Goal: Find contact information: Find contact information

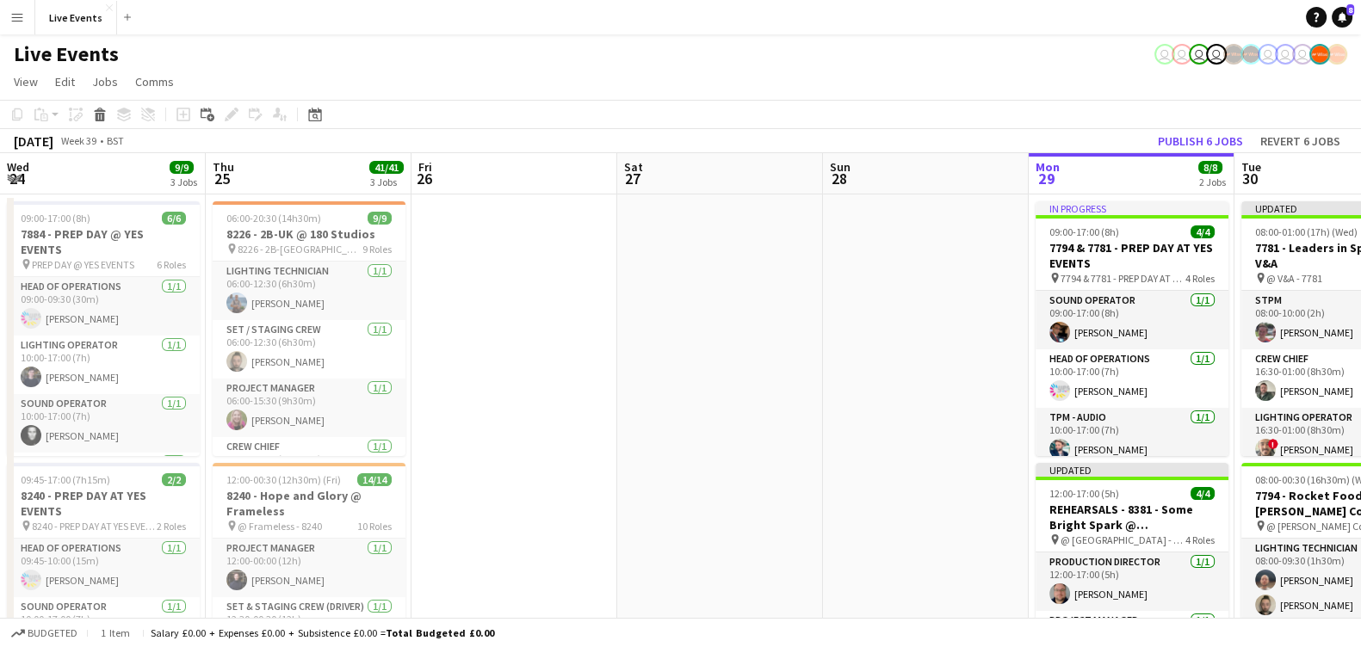
scroll to position [0, 620]
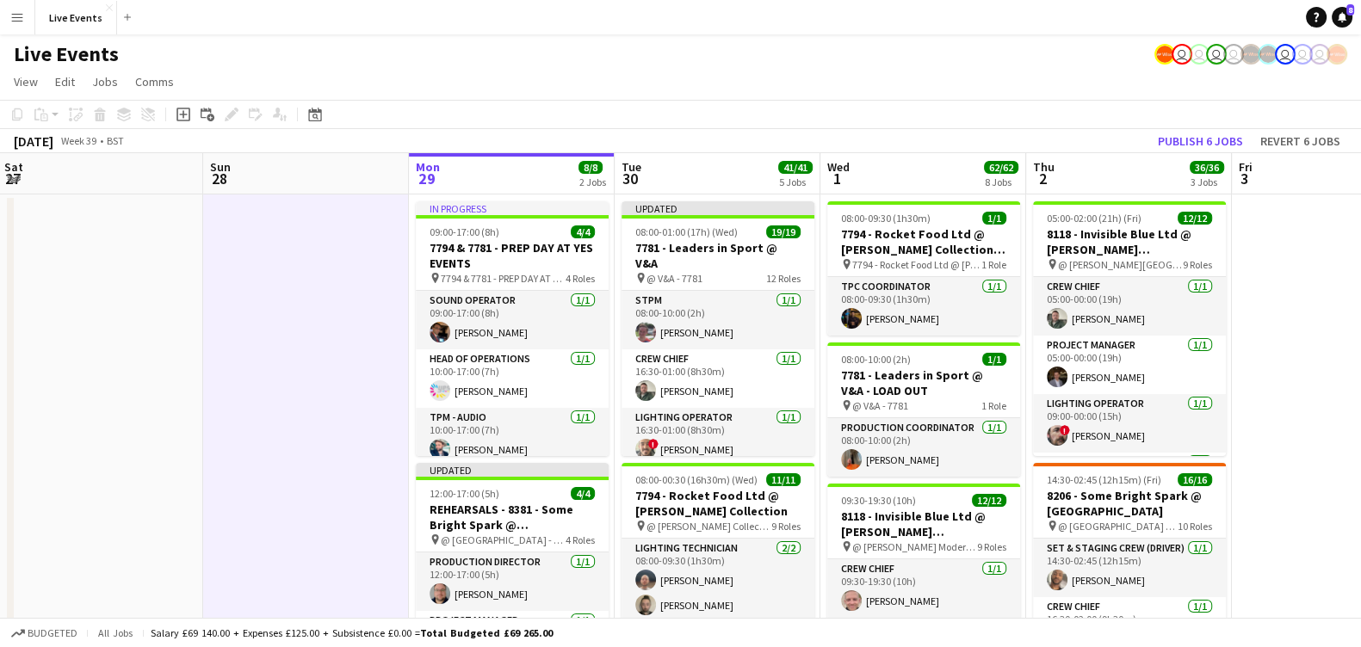
click at [545, 81] on app-page-menu "View Day view expanded Day view collapsed Month view Date picker Jump to today …" at bounding box center [680, 83] width 1361 height 33
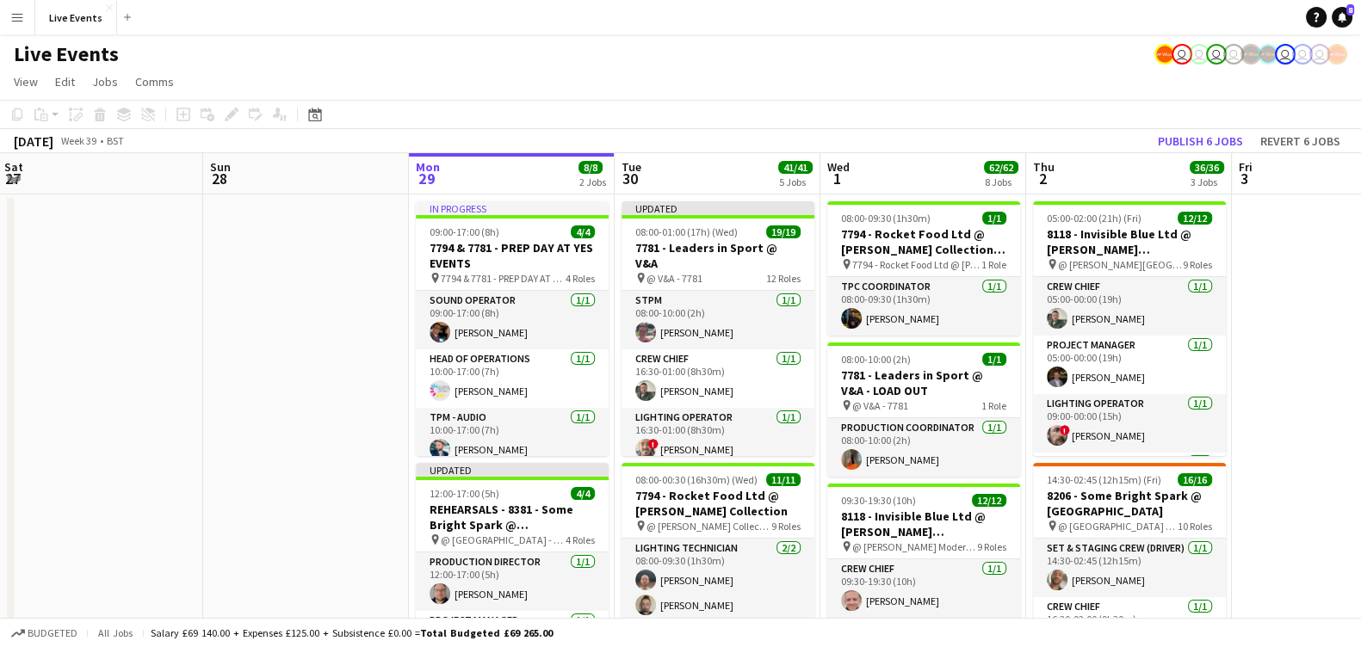
click at [800, 127] on app-toolbar "Copy Paste Paste Ctrl+V Paste with crew Ctrl+Shift+V Paste linked Job Delete Gr…" at bounding box center [680, 114] width 1361 height 29
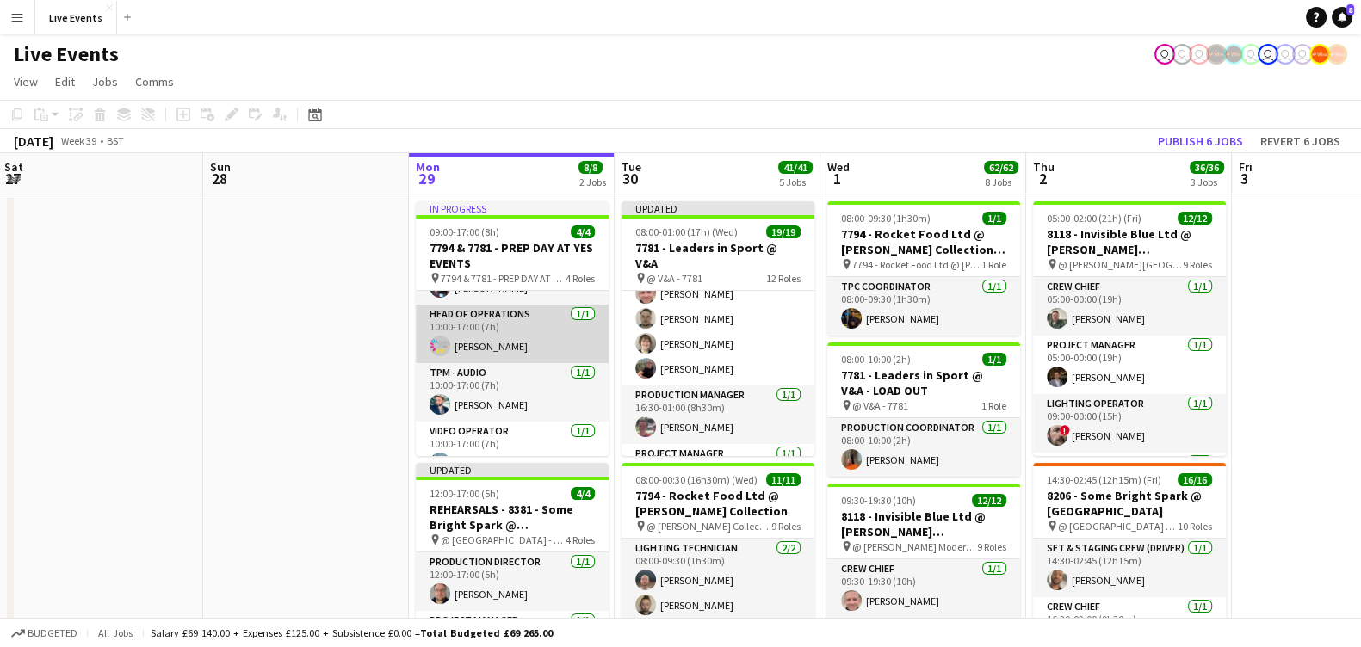
scroll to position [68, 0]
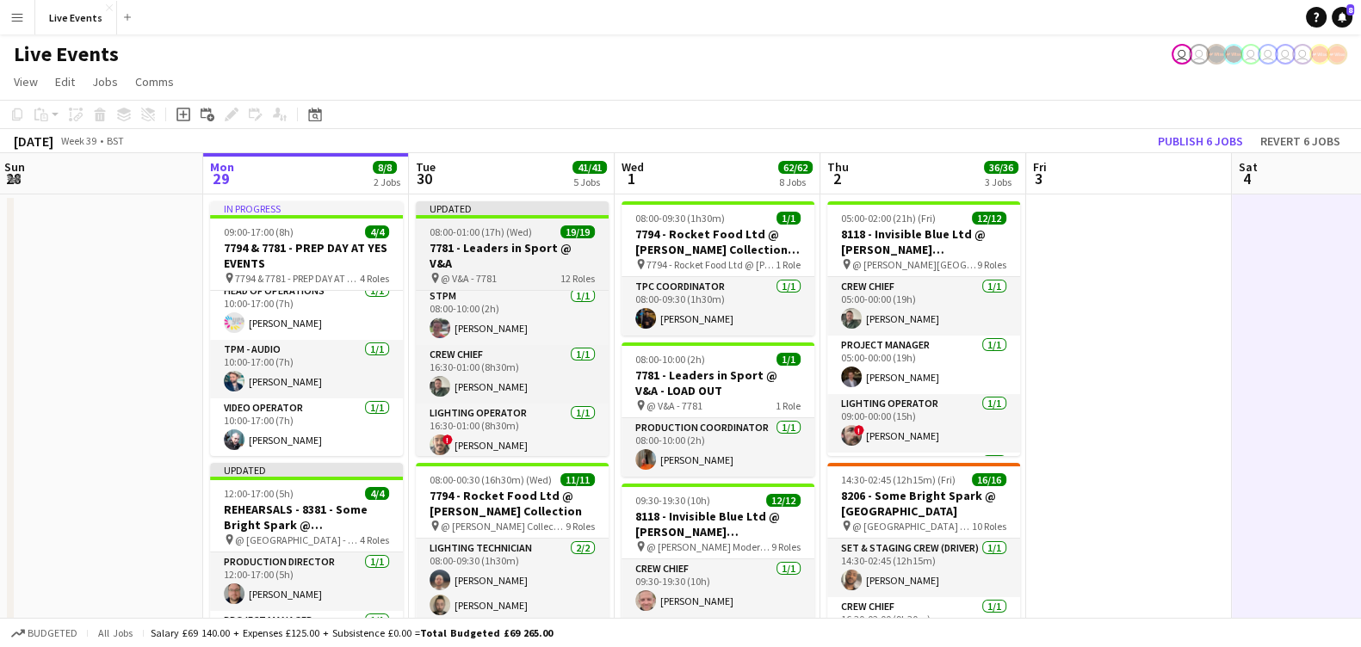
scroll to position [0, 0]
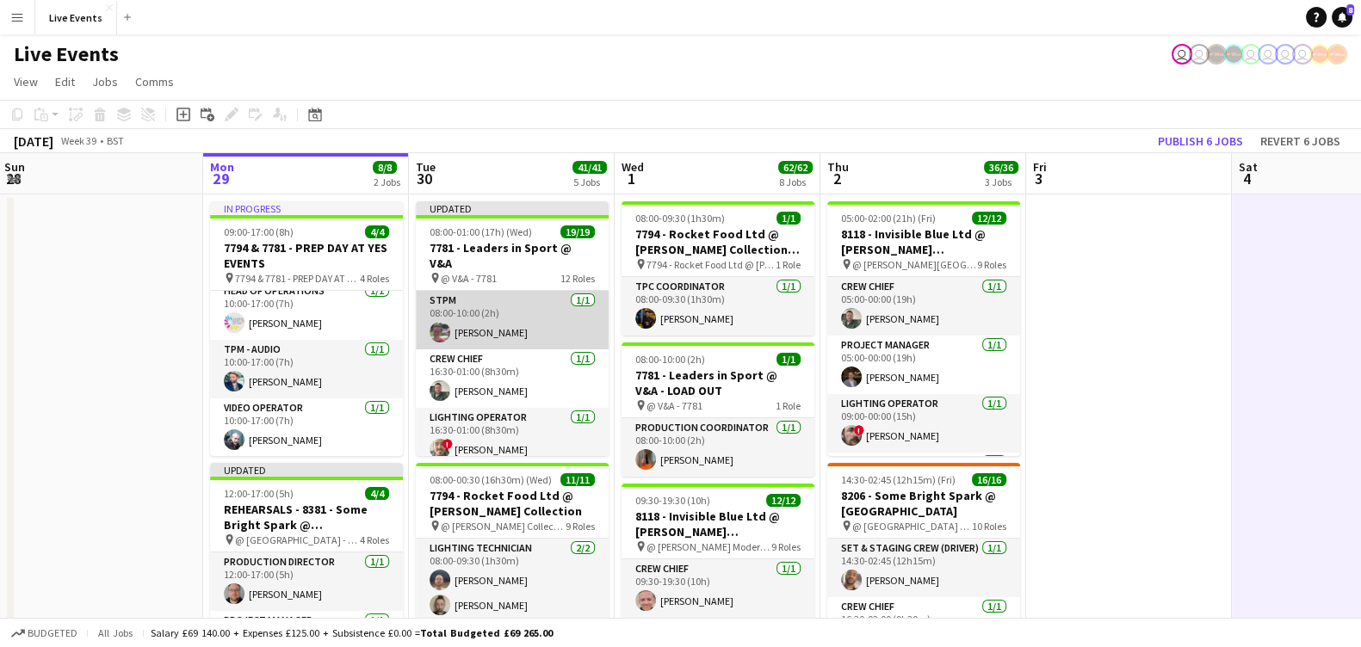
drag, startPoint x: 427, startPoint y: 306, endPoint x: 448, endPoint y: 320, distance: 25.3
click at [427, 306] on app-card-role "STPM 1/1 08:00-10:00 (2h) Mark Baxter" at bounding box center [512, 320] width 193 height 59
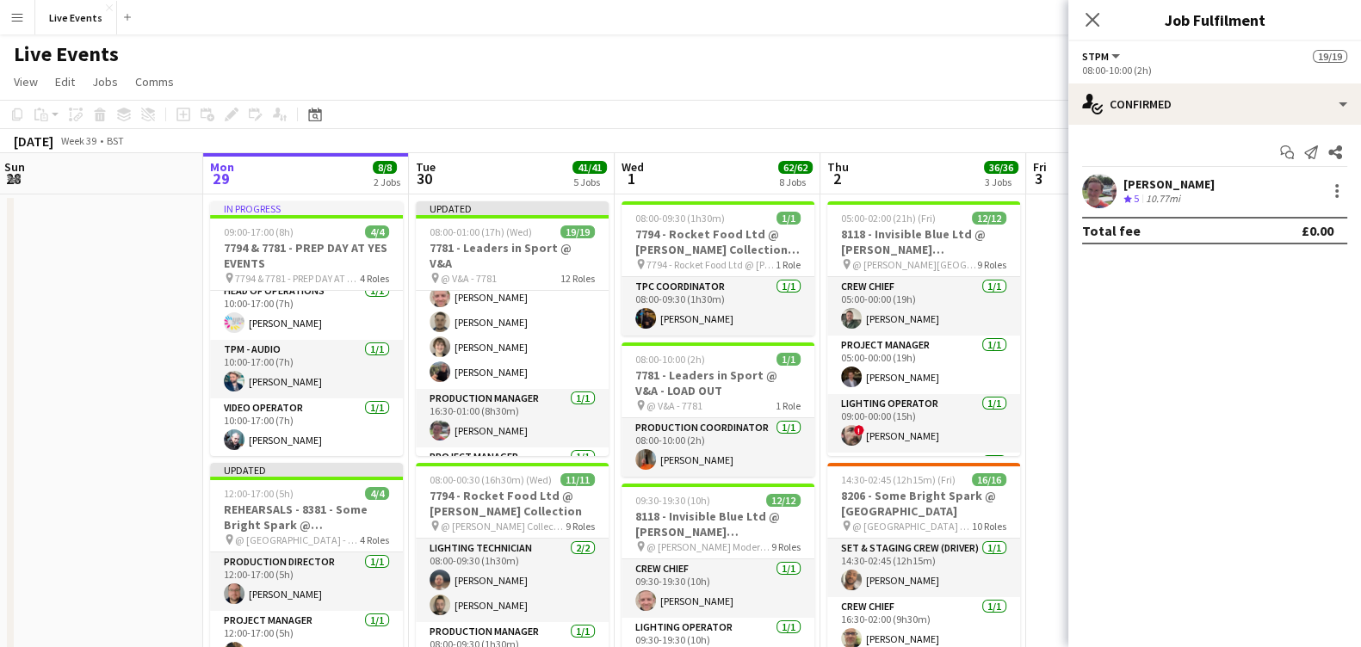
click at [497, 167] on app-board-header-date "Tue 30 41/41 5 Jobs" at bounding box center [512, 173] width 206 height 41
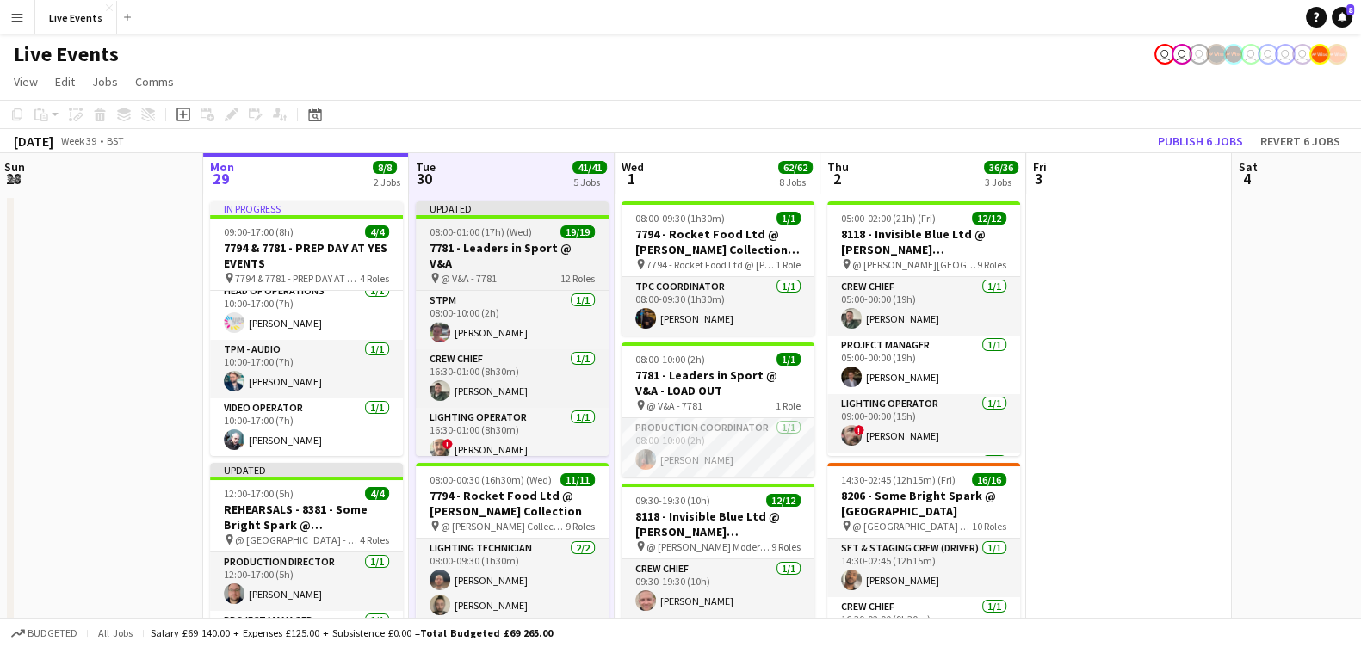
click at [469, 238] on span "08:00-01:00 (17h) (Wed)" at bounding box center [481, 232] width 102 height 13
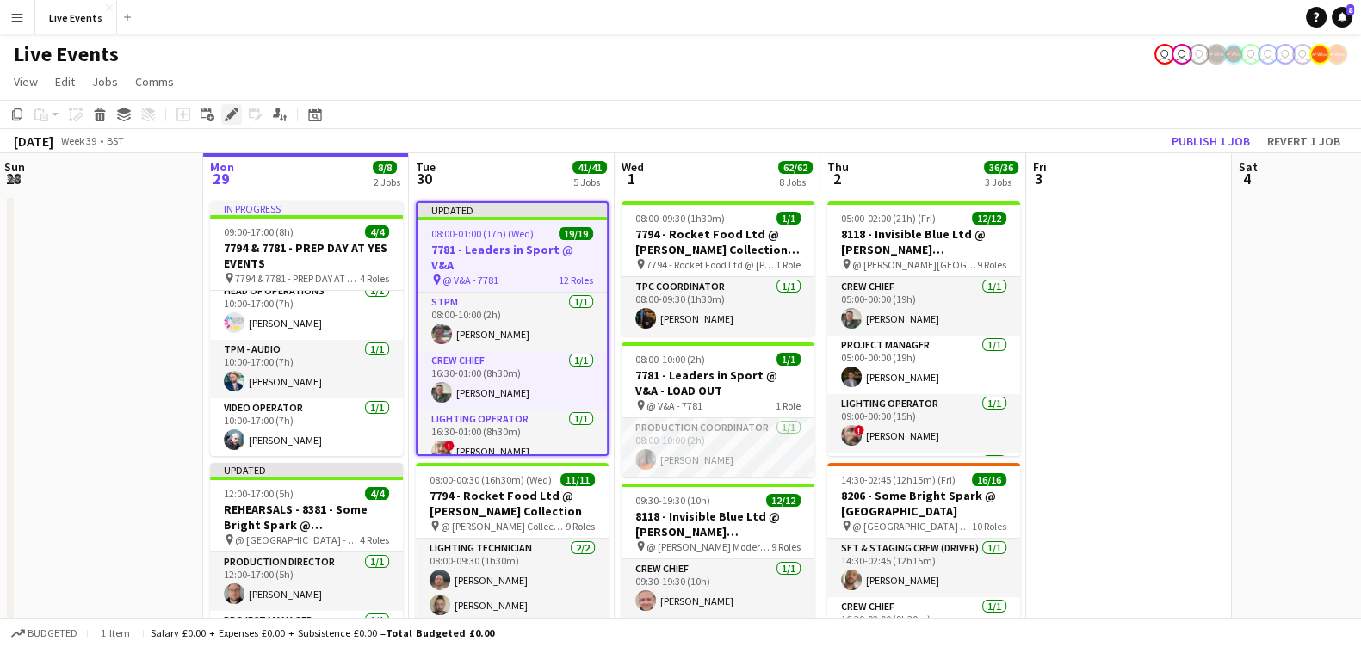
click at [228, 116] on icon at bounding box center [230, 114] width 9 height 9
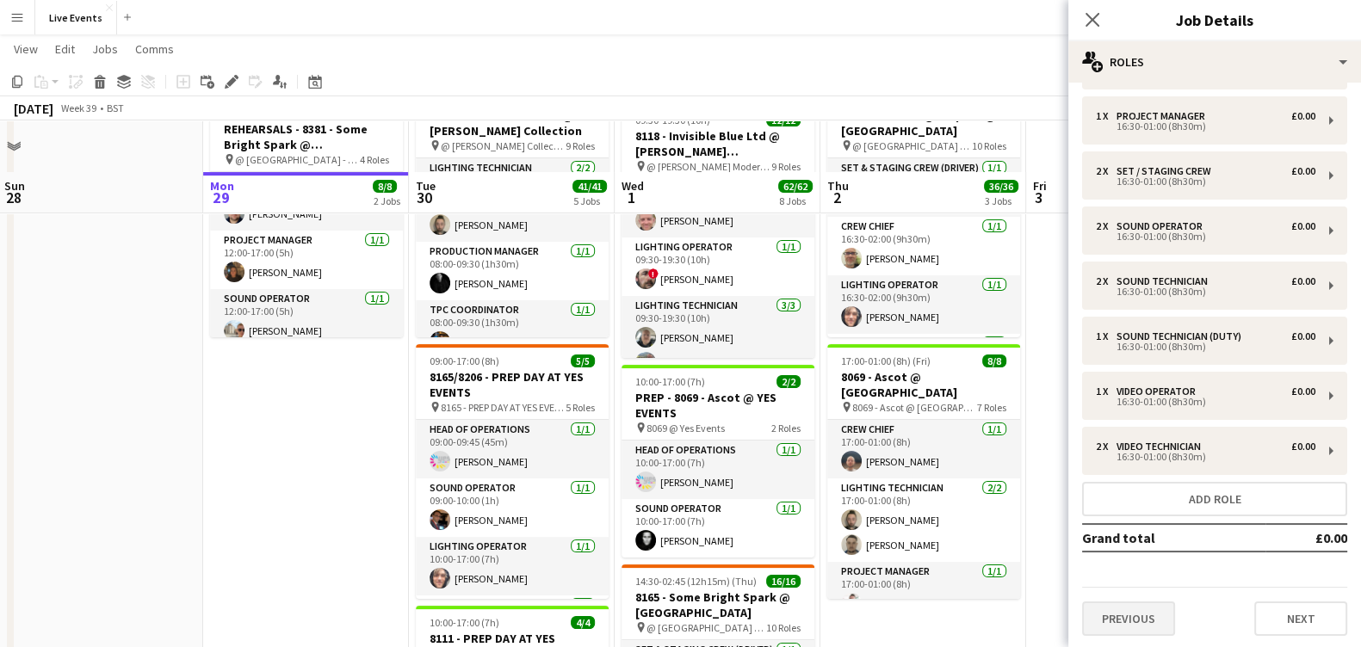
scroll to position [430, 0]
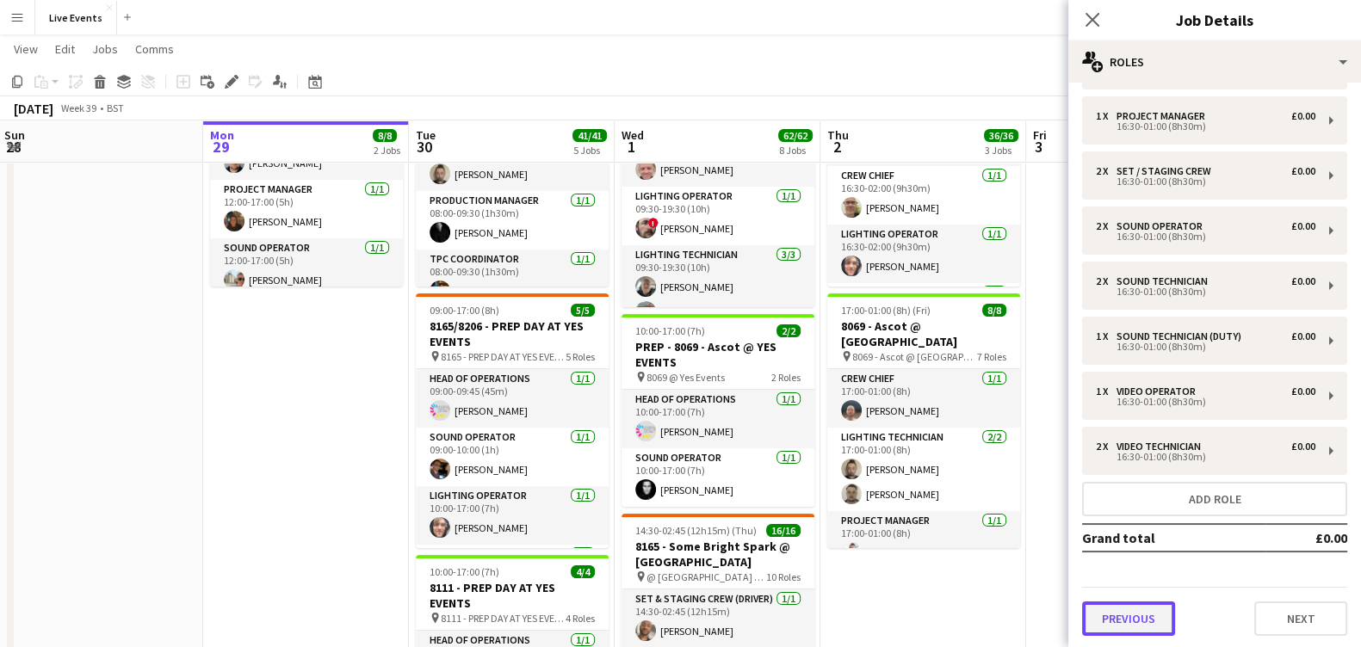
click at [1170, 621] on button "Previous" at bounding box center [1128, 619] width 93 height 34
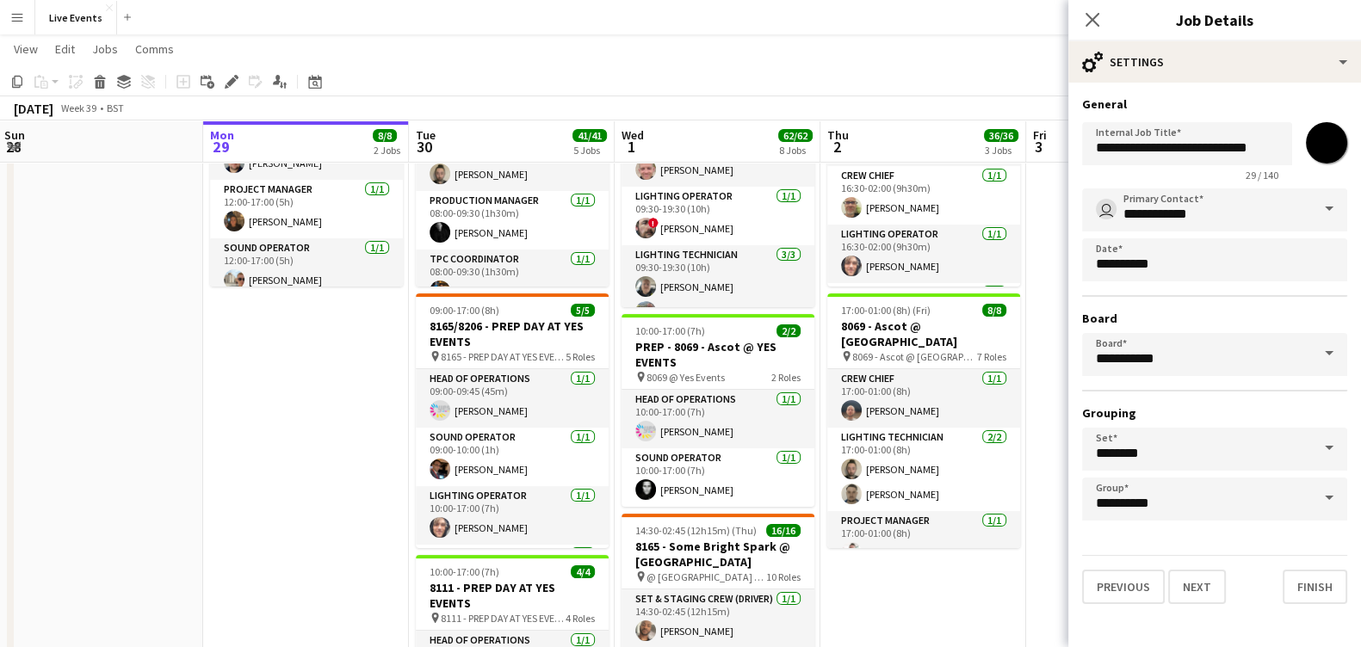
scroll to position [0, 0]
click at [1131, 584] on button "Previous" at bounding box center [1123, 587] width 83 height 34
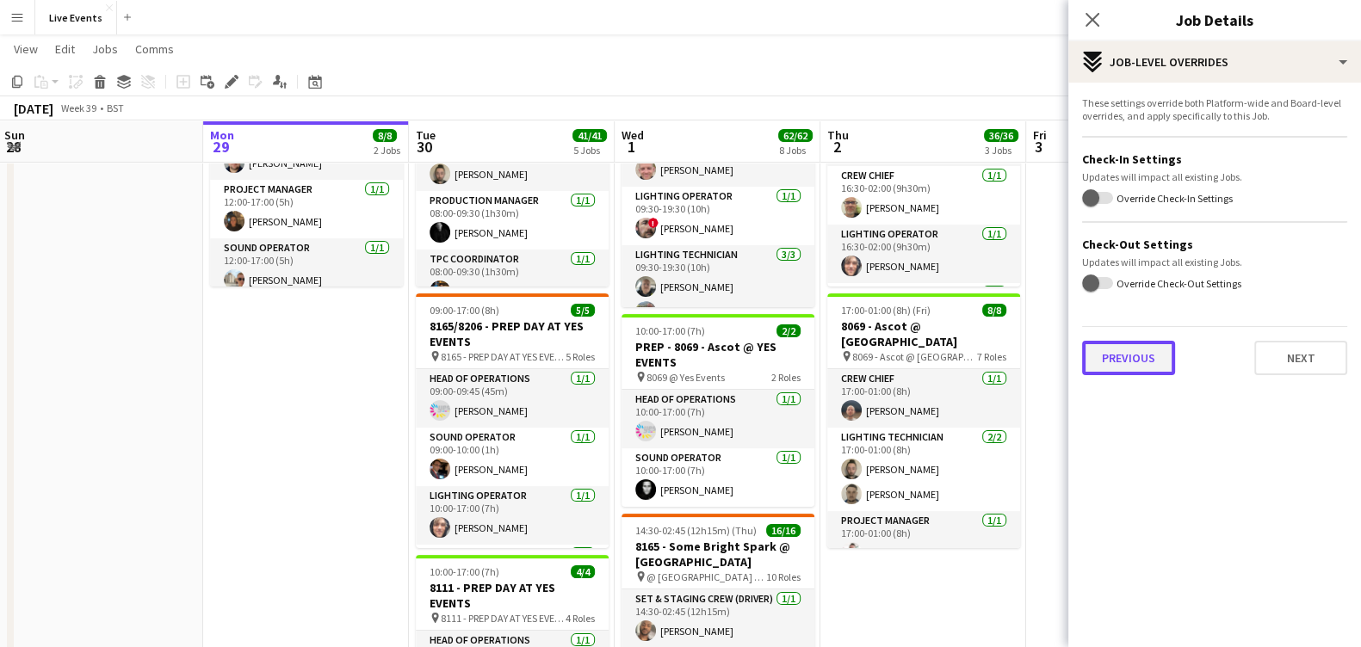
click at [1128, 360] on button "Previous" at bounding box center [1128, 358] width 93 height 34
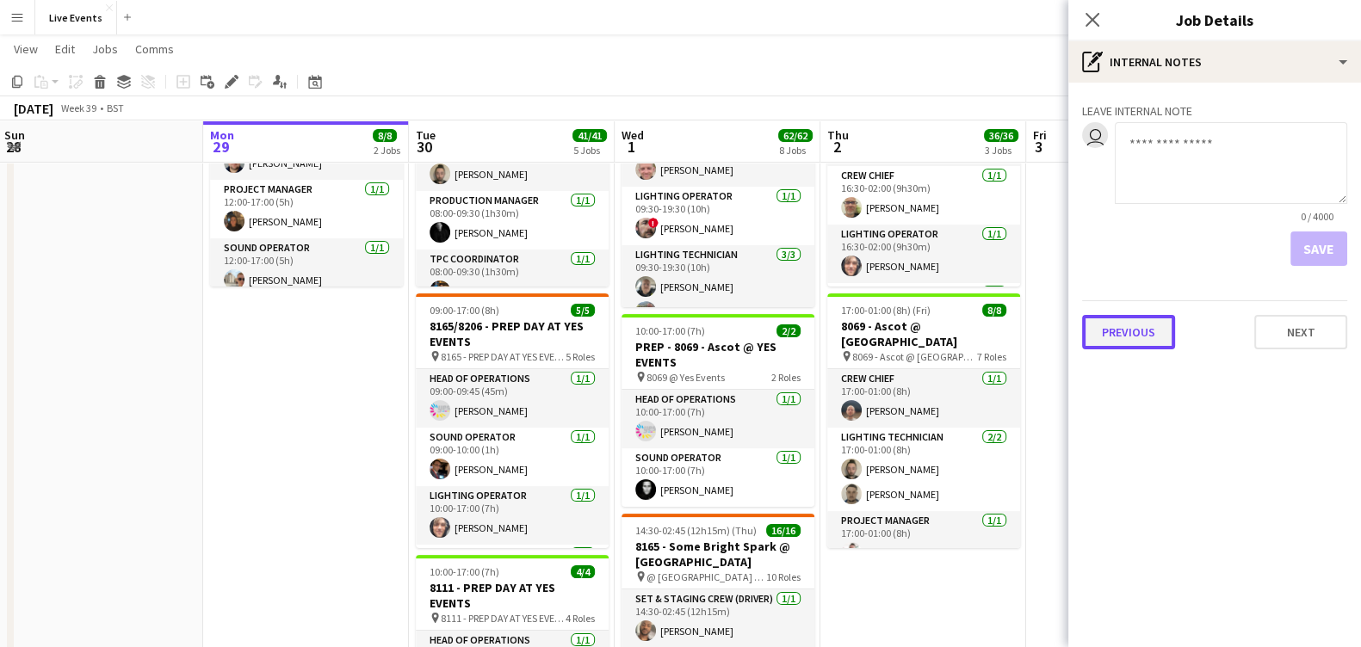
click at [1130, 326] on button "Previous" at bounding box center [1128, 332] width 93 height 34
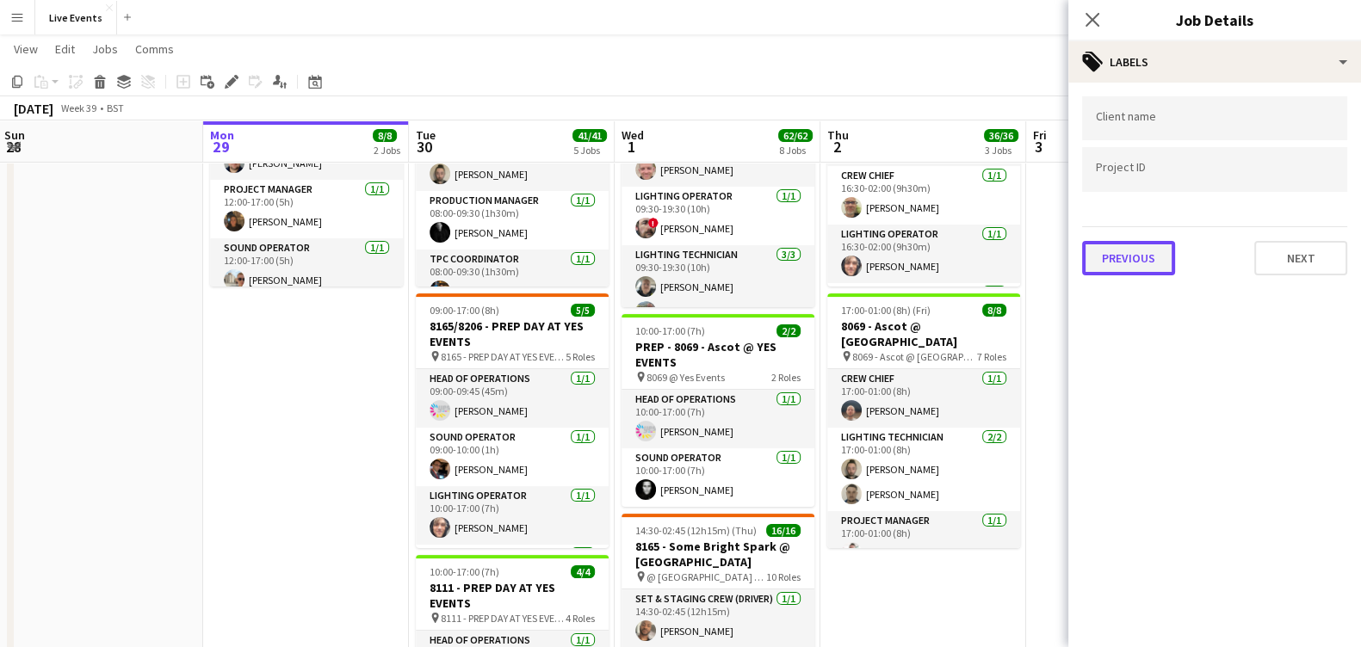
click at [1129, 244] on button "Previous" at bounding box center [1128, 258] width 93 height 34
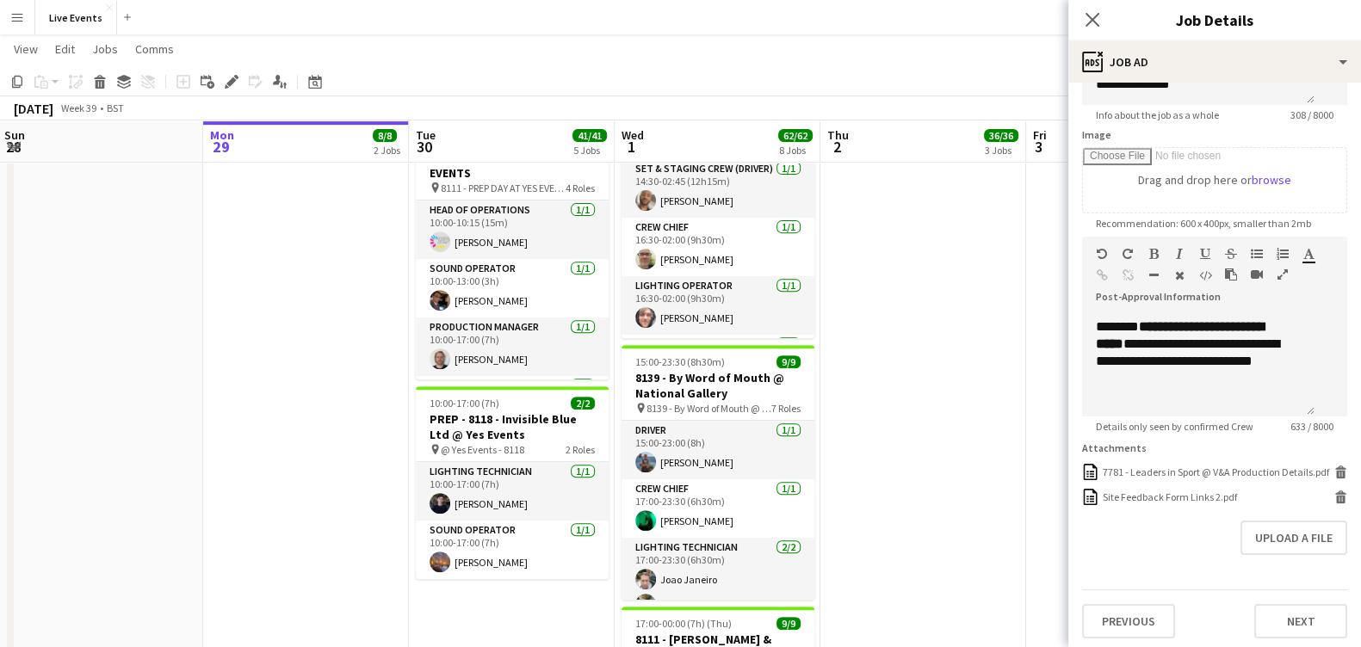
scroll to position [263, 0]
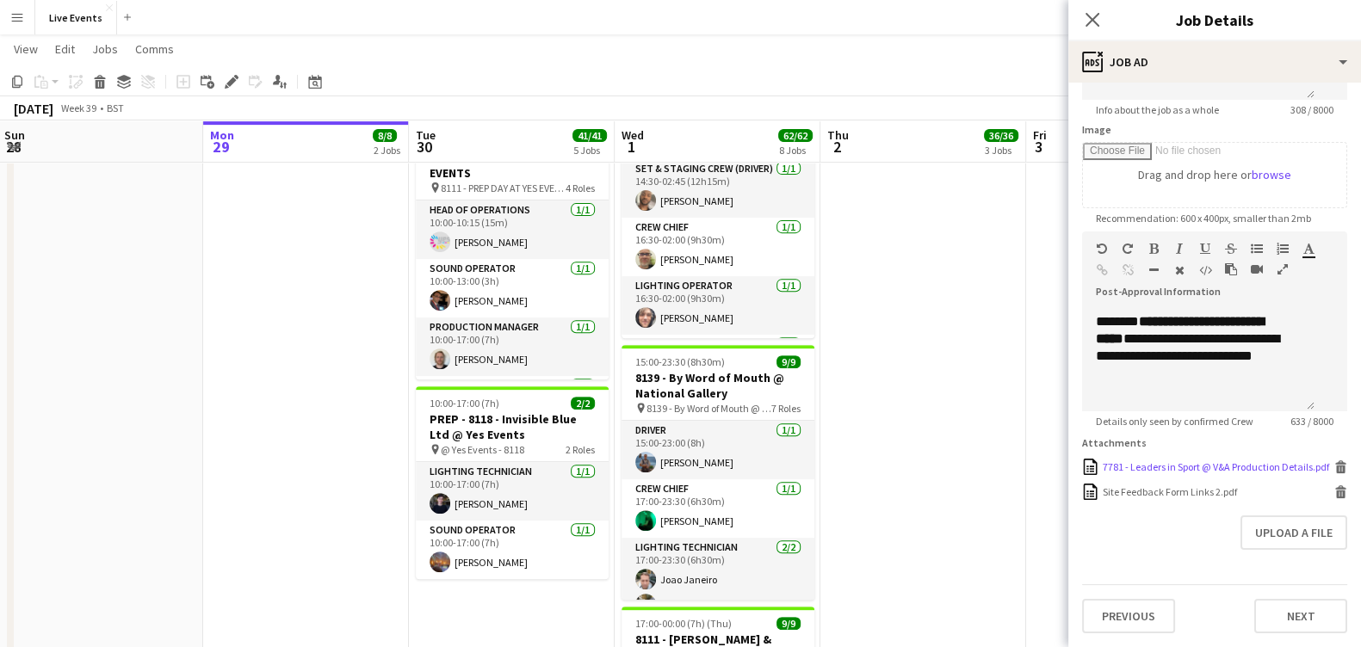
click at [1295, 460] on div "7781 - Leaders in Sport @ V&A Production Details.pdf" at bounding box center [1216, 466] width 226 height 13
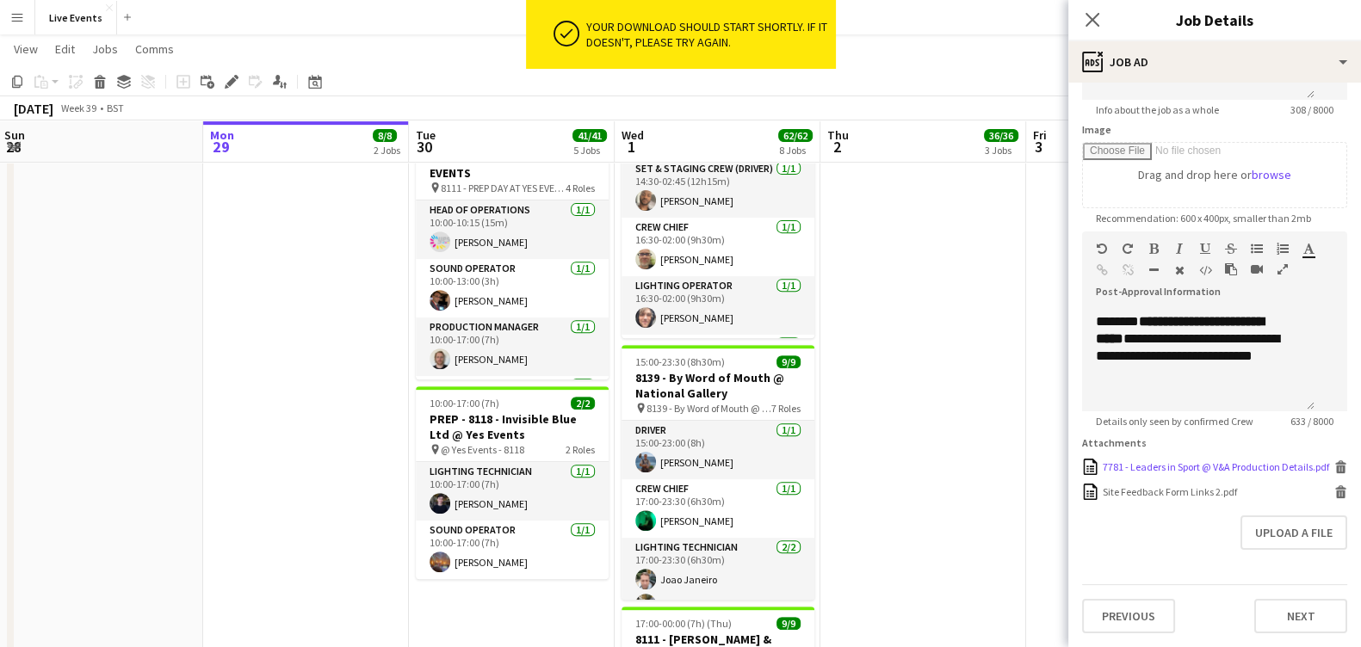
click at [1335, 460] on icon at bounding box center [1340, 462] width 11 height 4
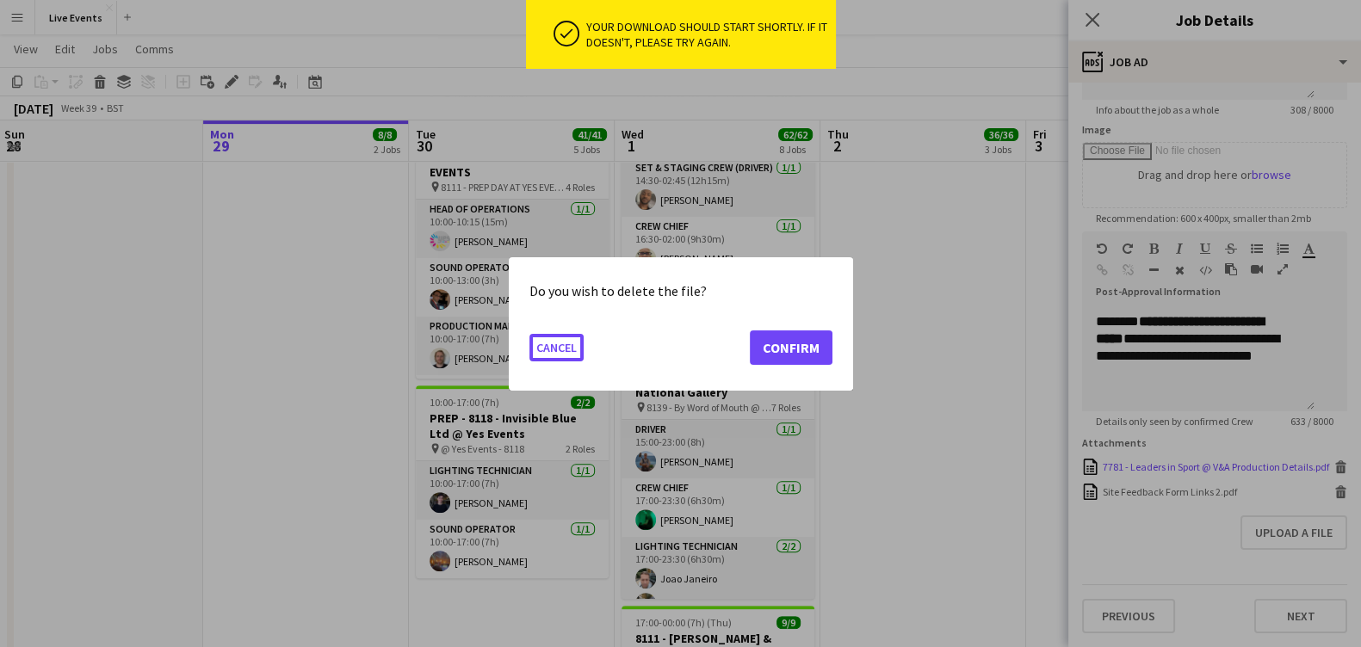
scroll to position [0, 0]
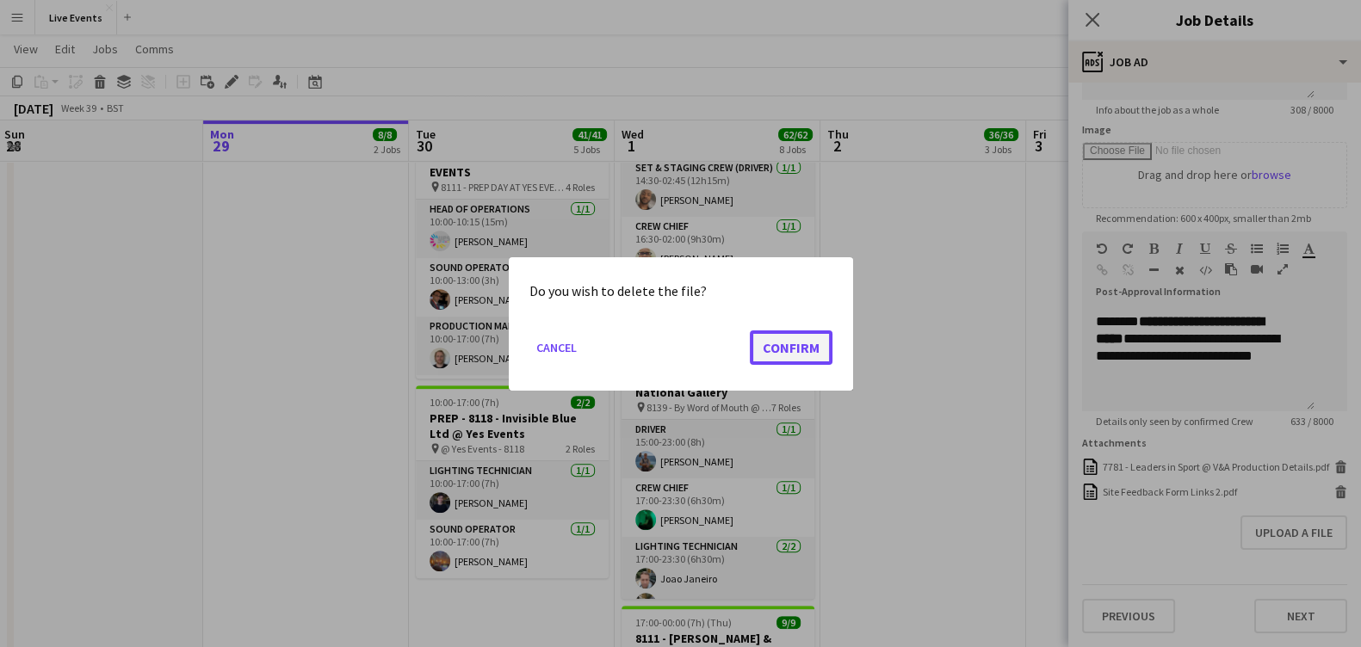
click at [812, 341] on button "Confirm" at bounding box center [791, 347] width 83 height 34
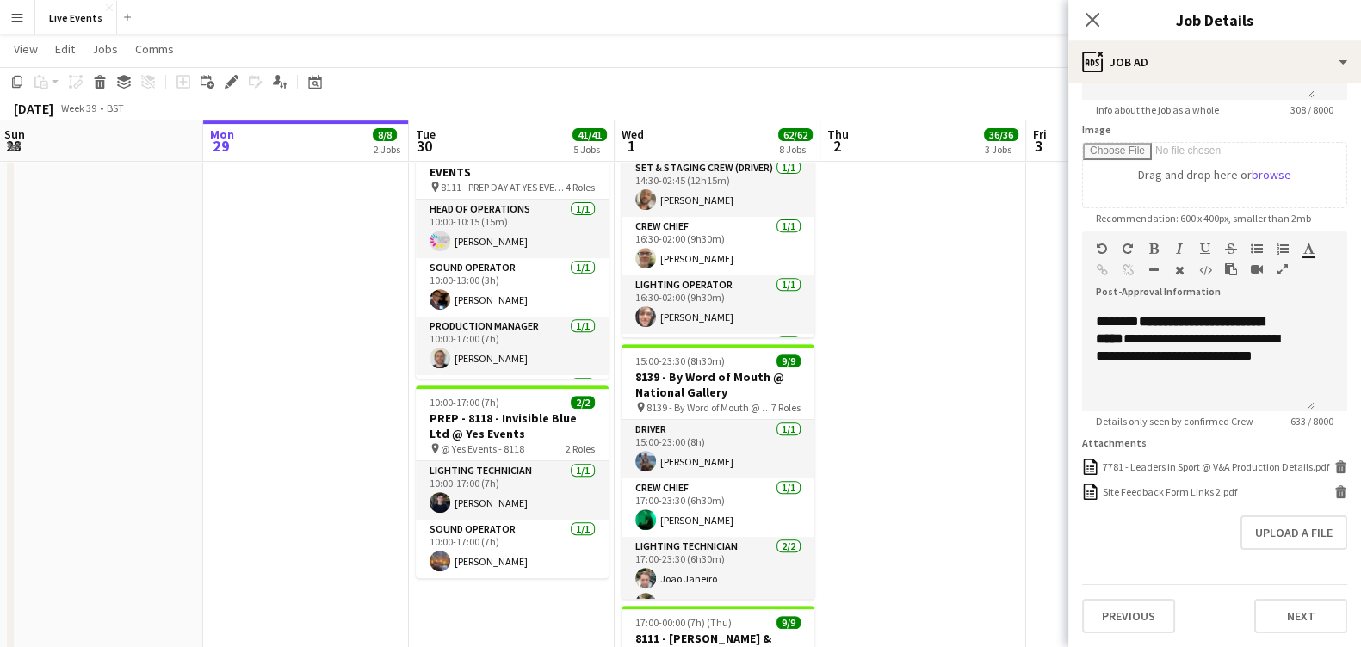
scroll to position [228, 0]
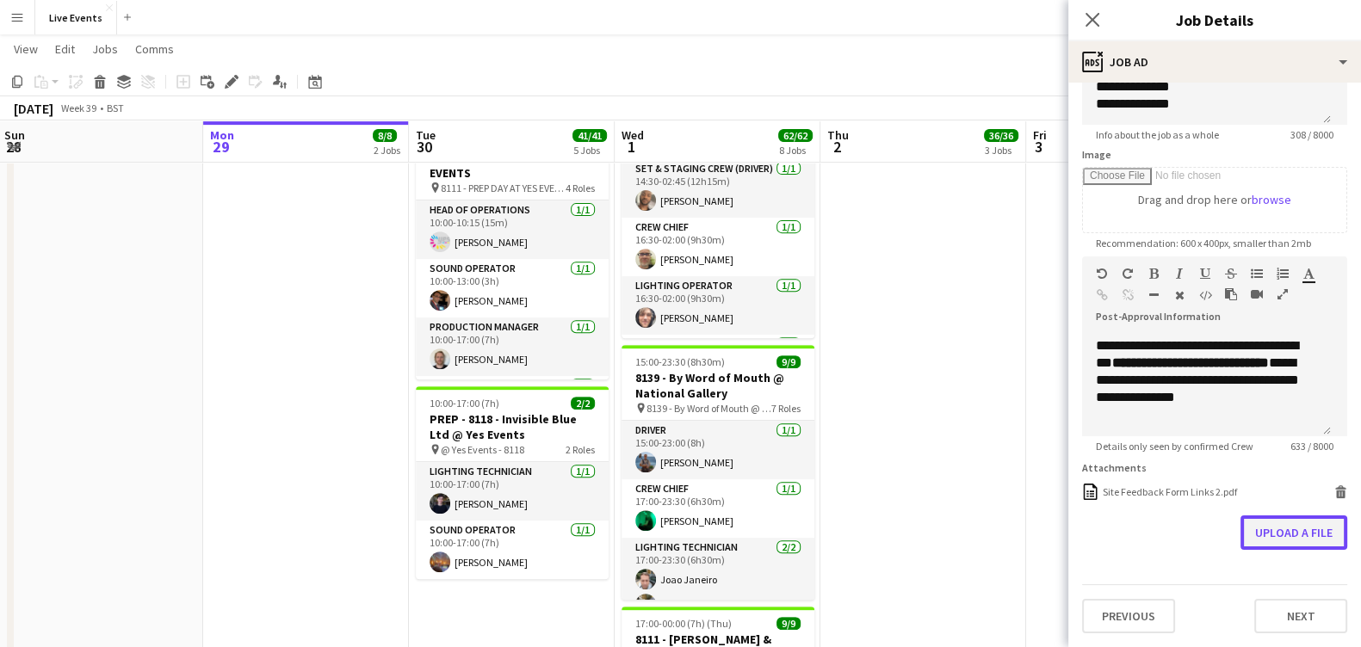
click at [1253, 533] on button "Upload a file" at bounding box center [1293, 533] width 107 height 34
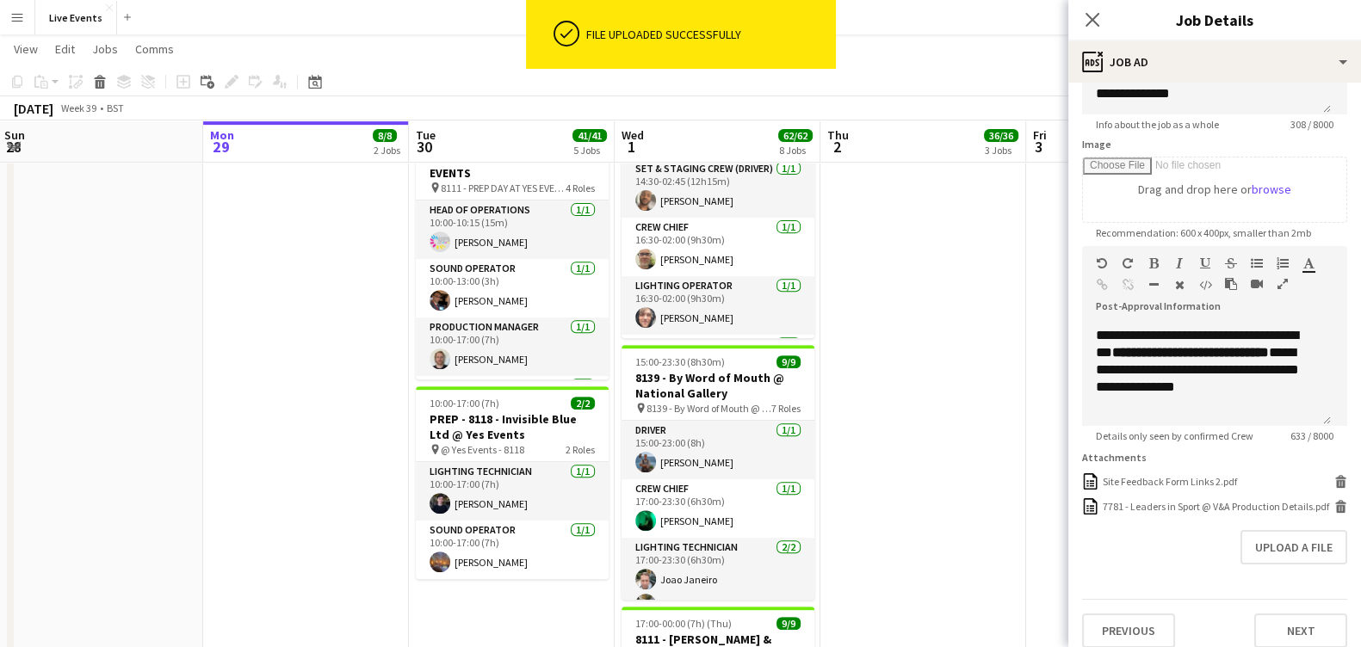
click at [1181, 565] on div "Upload a file" at bounding box center [1214, 547] width 265 height 34
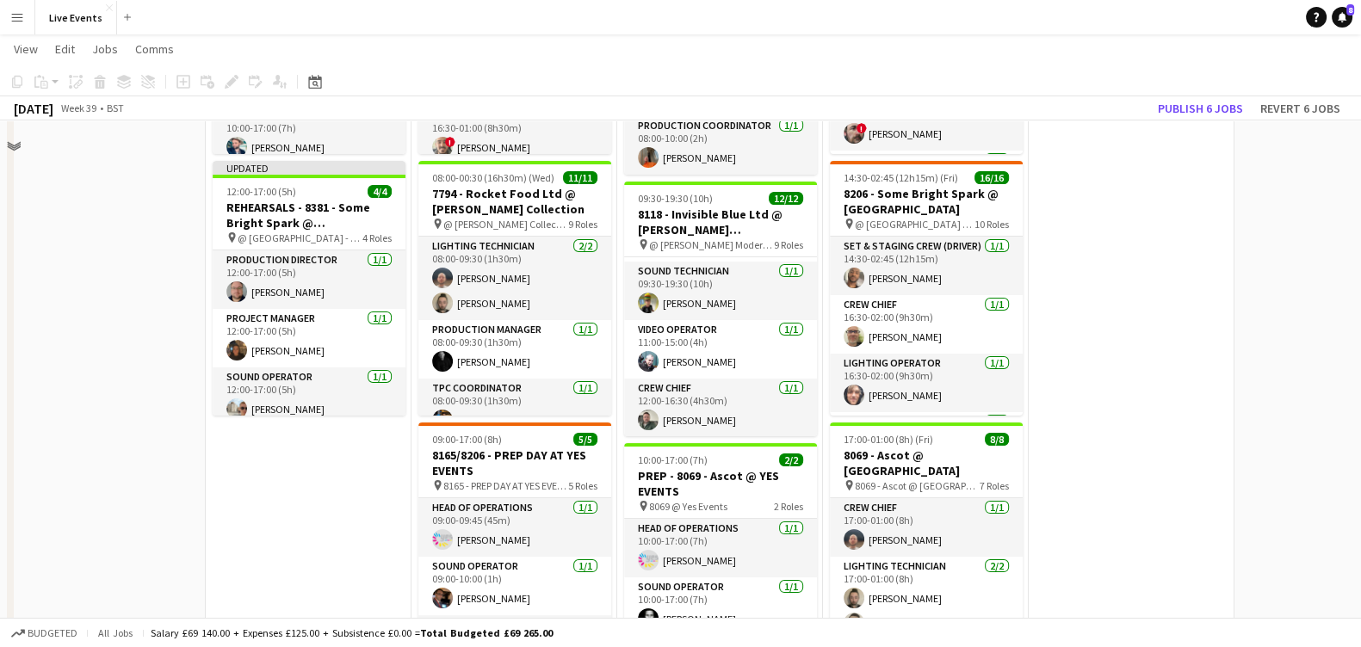
scroll to position [214, 0]
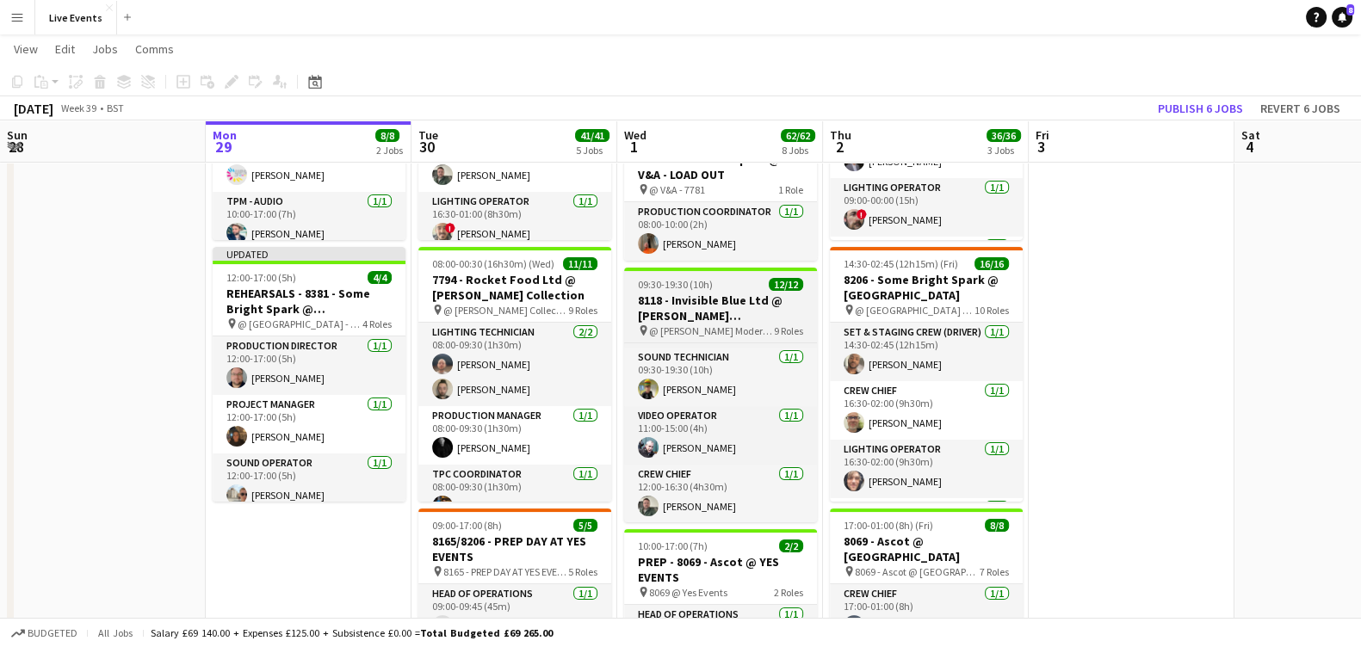
click at [703, 288] on span "09:30-19:30 (10h)" at bounding box center [675, 284] width 75 height 13
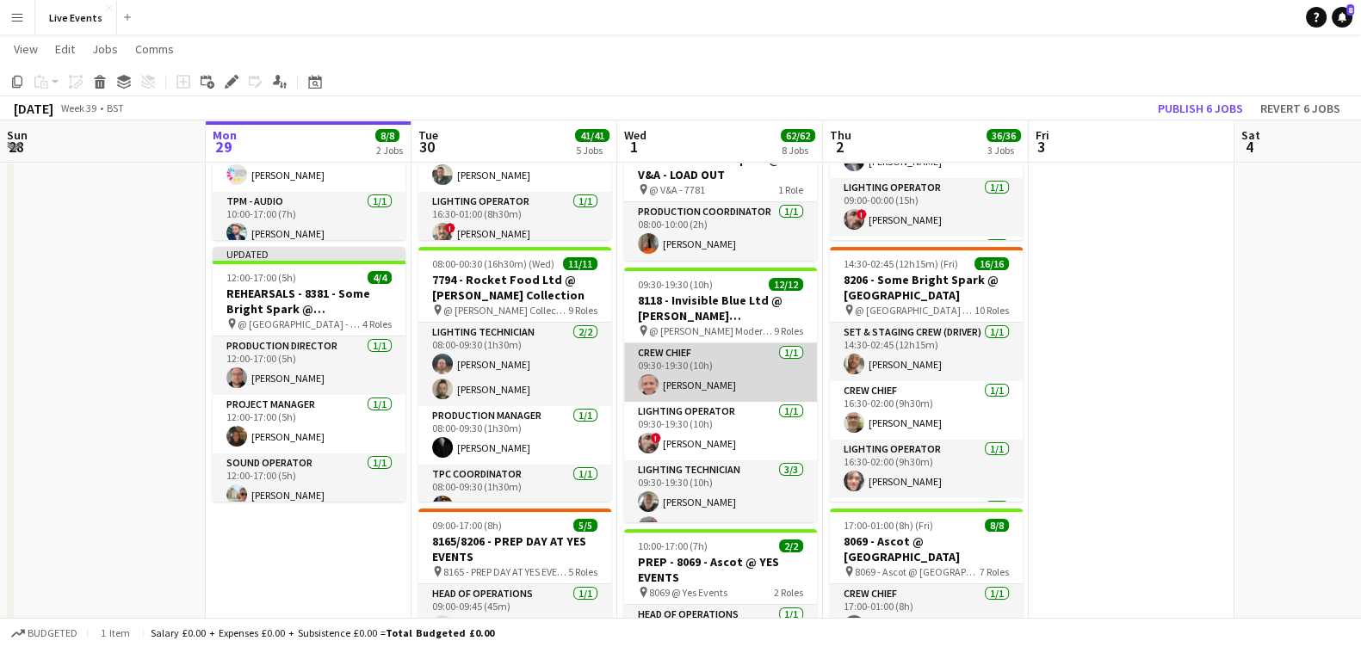
click at [755, 398] on app-card-role "Crew Chief [DATE] 09:30-19:30 (10h) [PERSON_NAME]" at bounding box center [720, 372] width 193 height 59
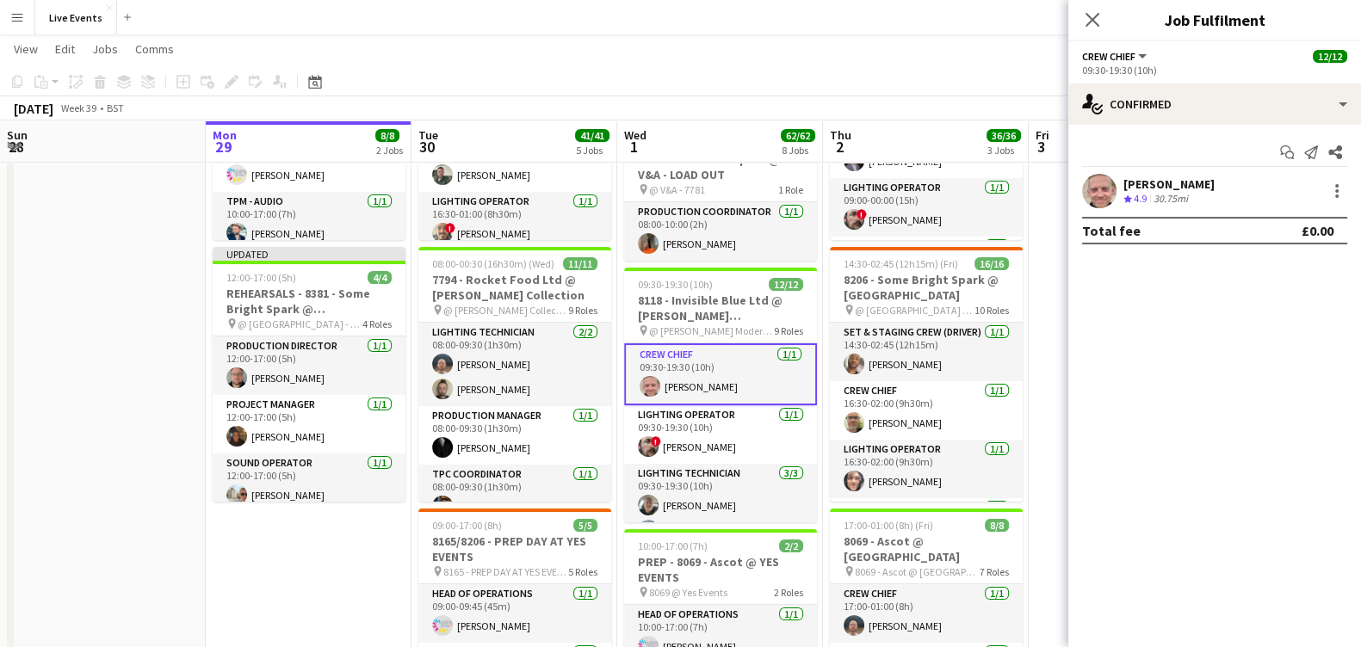
click at [1101, 192] on app-user-avatar at bounding box center [1099, 191] width 34 height 34
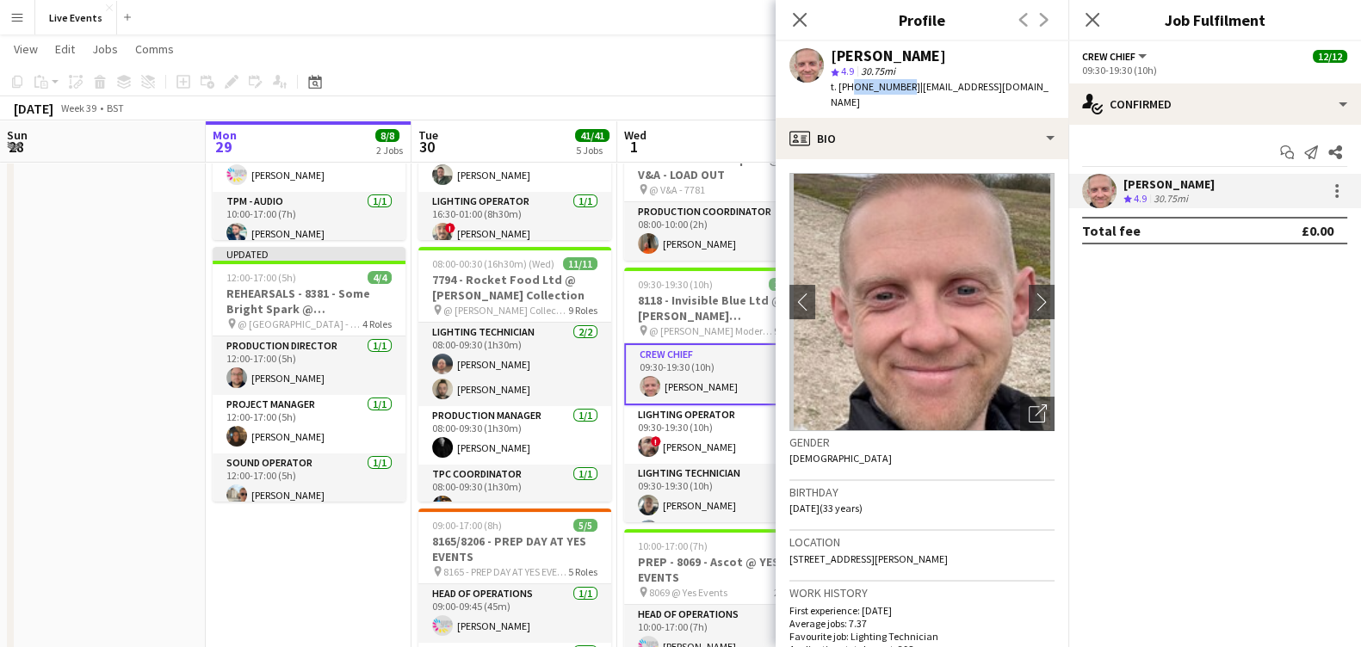
drag, startPoint x: 848, startPoint y: 88, endPoint x: 902, endPoint y: 92, distance: 54.4
click at [902, 92] on span "t. [PHONE_NUMBER]" at bounding box center [876, 86] width 90 height 13
copy span "4779468412"
click at [695, 99] on div "[DATE] Week 39 • BST Publish 6 jobs Revert 6 jobs" at bounding box center [680, 108] width 1361 height 24
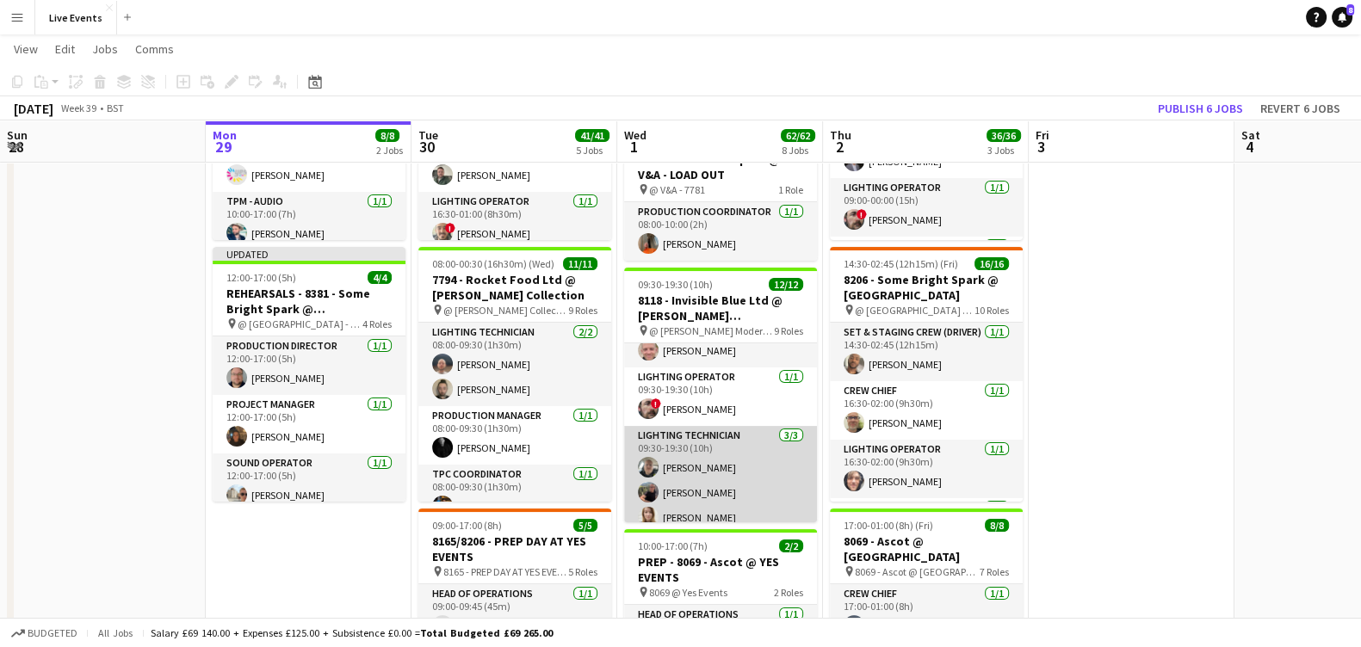
scroll to position [0, 0]
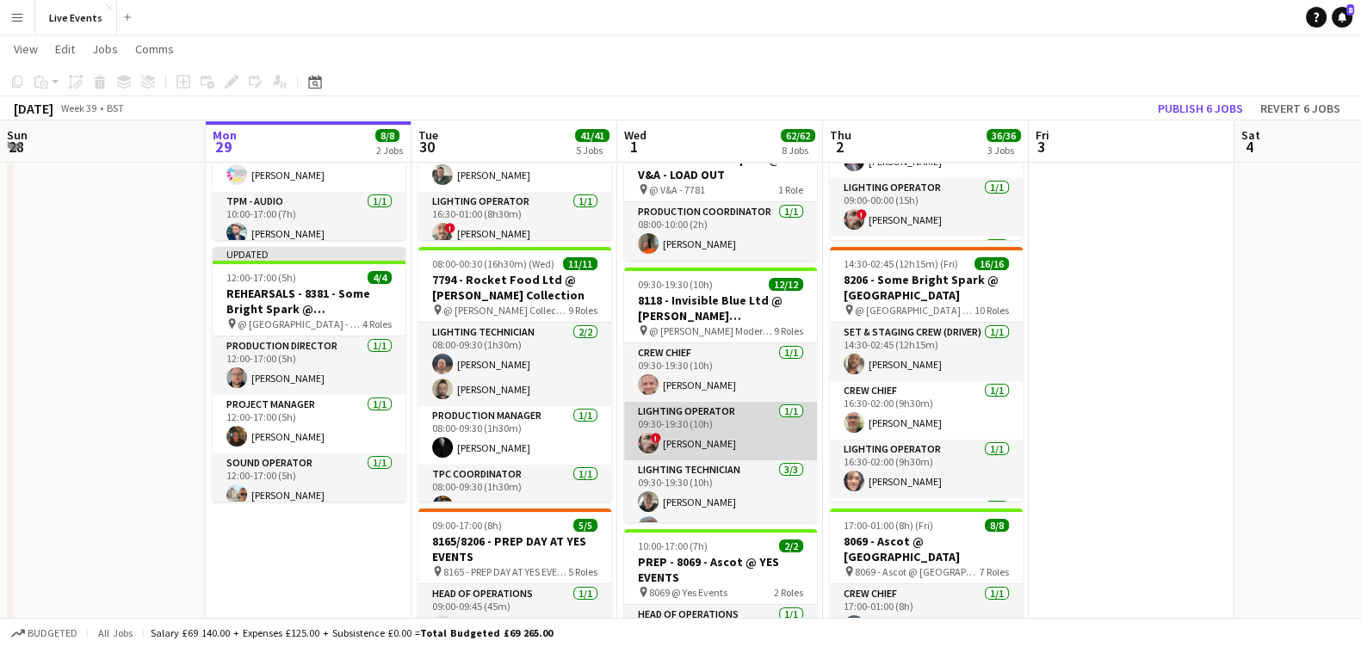
click at [740, 437] on app-card-role "Lighting Operator [DATE] 09:30-19:30 (10h) ! [PERSON_NAME]" at bounding box center [720, 431] width 193 height 59
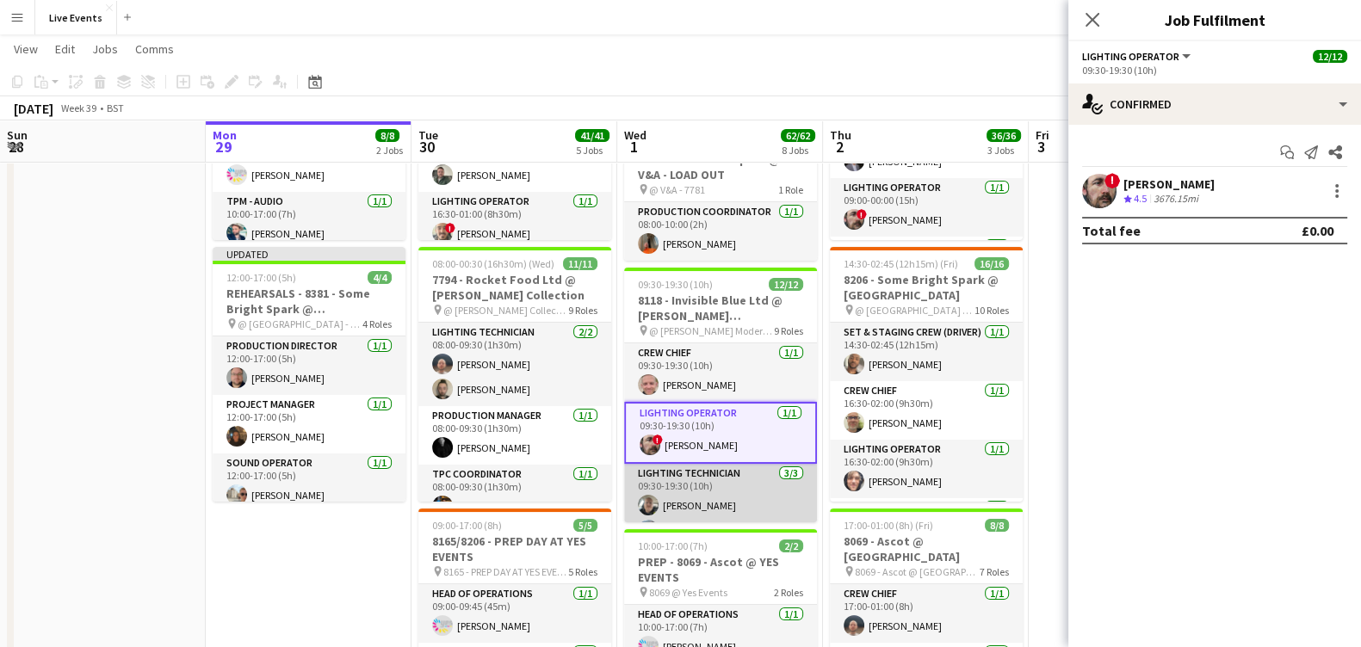
drag, startPoint x: 726, startPoint y: 492, endPoint x: 719, endPoint y: 484, distance: 11.6
click at [726, 492] on app-card-role "Lighting Technician [DATE] 09:30-19:30 (10h) [PERSON_NAME] [PERSON_NAME] [PERSO…" at bounding box center [720, 518] width 193 height 108
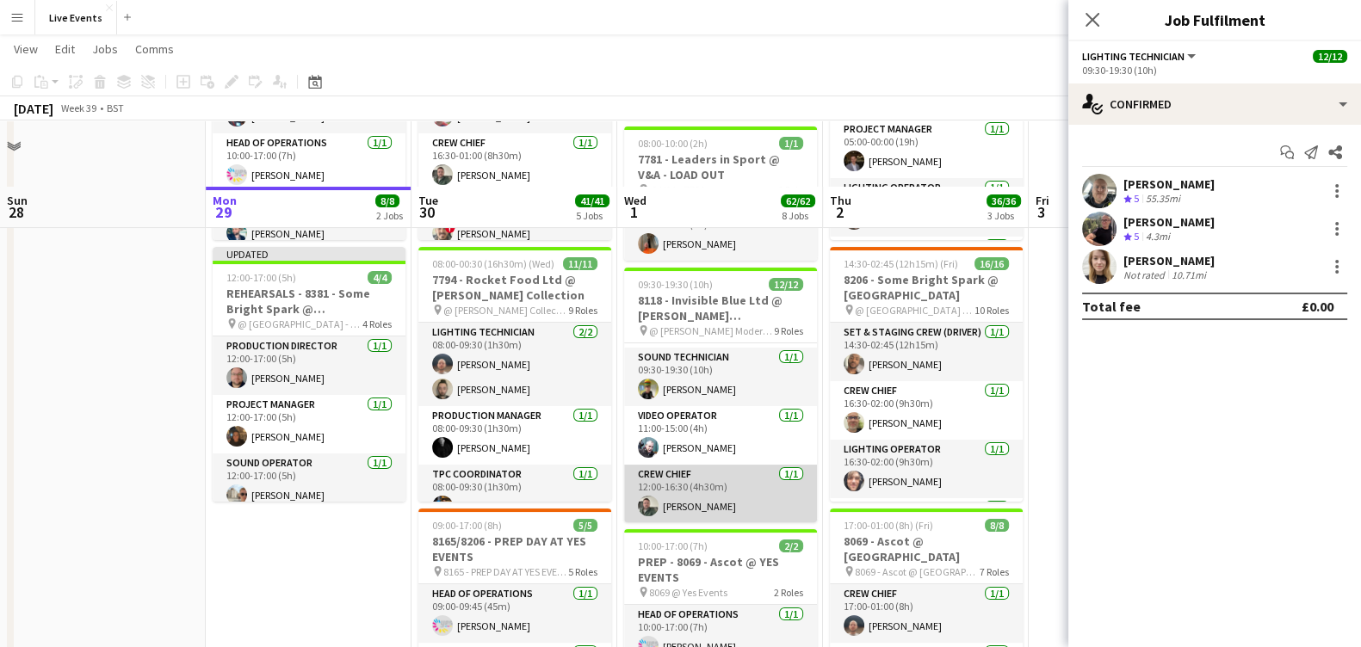
scroll to position [323, 0]
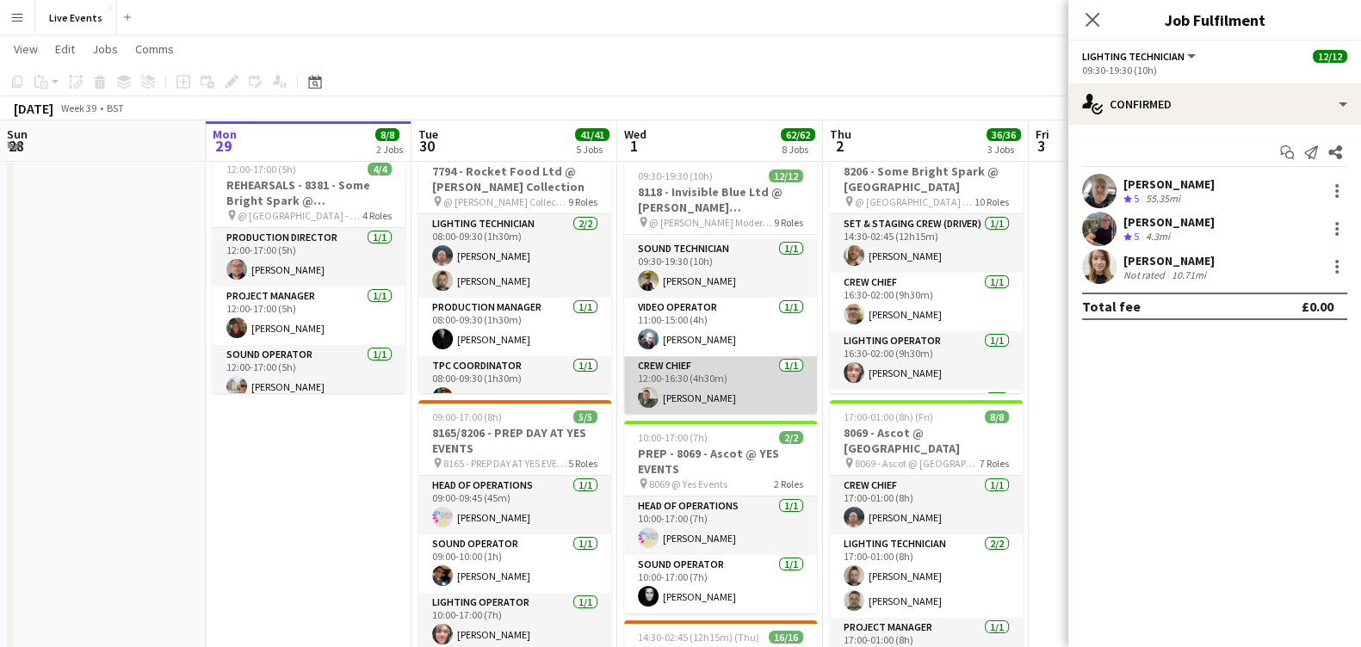
click at [649, 394] on app-user-avatar at bounding box center [648, 397] width 21 height 21
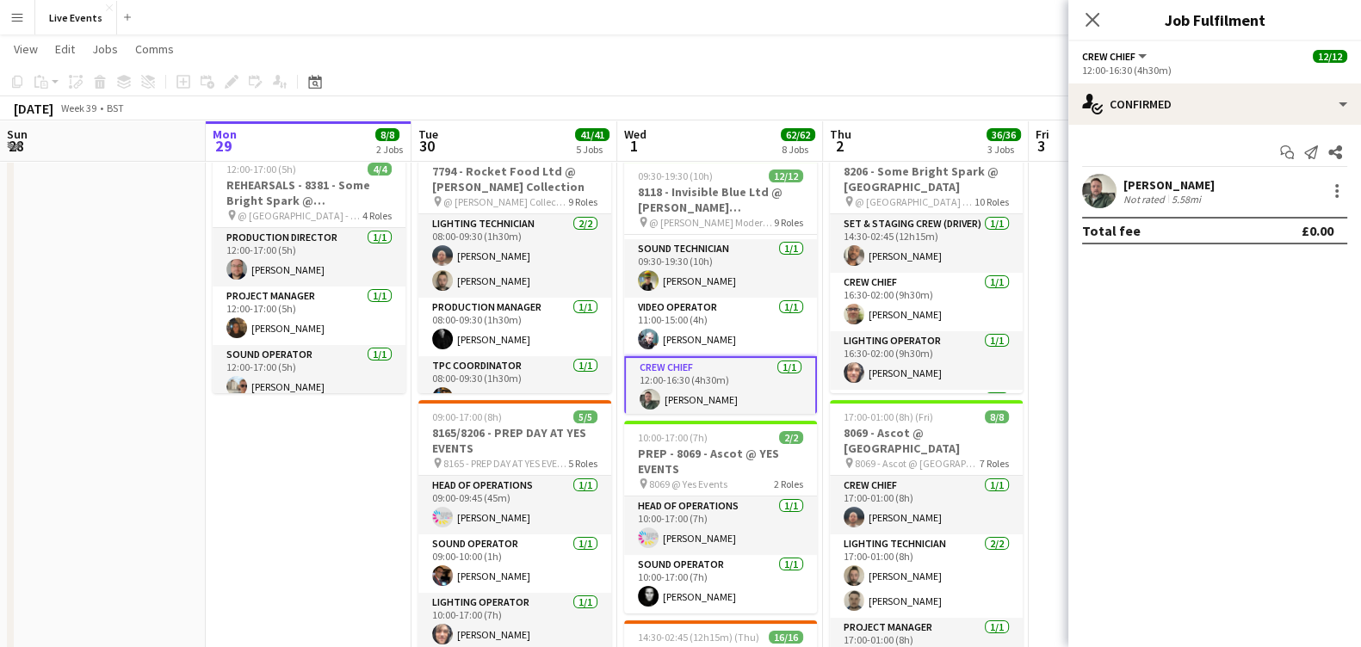
click at [1102, 188] on app-user-avatar at bounding box center [1099, 191] width 34 height 34
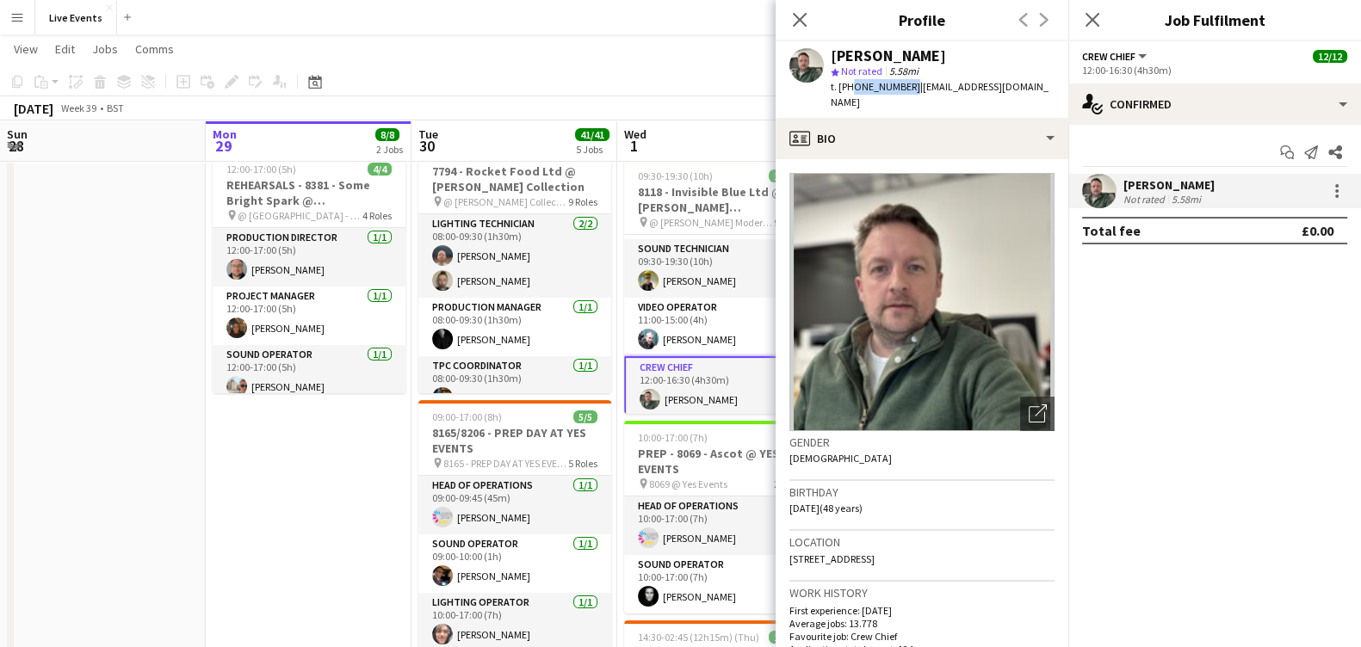
drag, startPoint x: 848, startPoint y: 83, endPoint x: 904, endPoint y: 99, distance: 58.1
click at [904, 99] on div "[PERSON_NAME] star Not rated 5.58mi t. [PHONE_NUMBER] | [EMAIL_ADDRESS][DOMAIN_…" at bounding box center [922, 79] width 293 height 77
copy span "47973657191"
click at [795, 21] on icon "Close pop-in" at bounding box center [799, 19] width 16 height 16
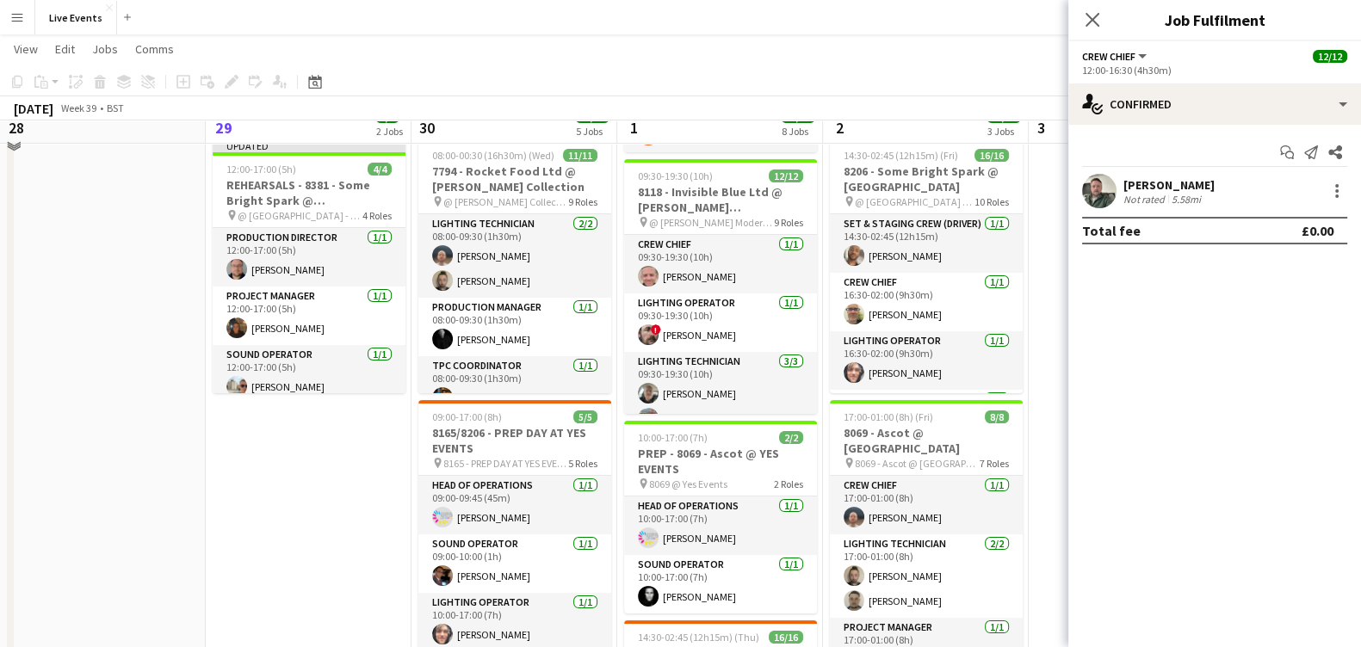
scroll to position [214, 0]
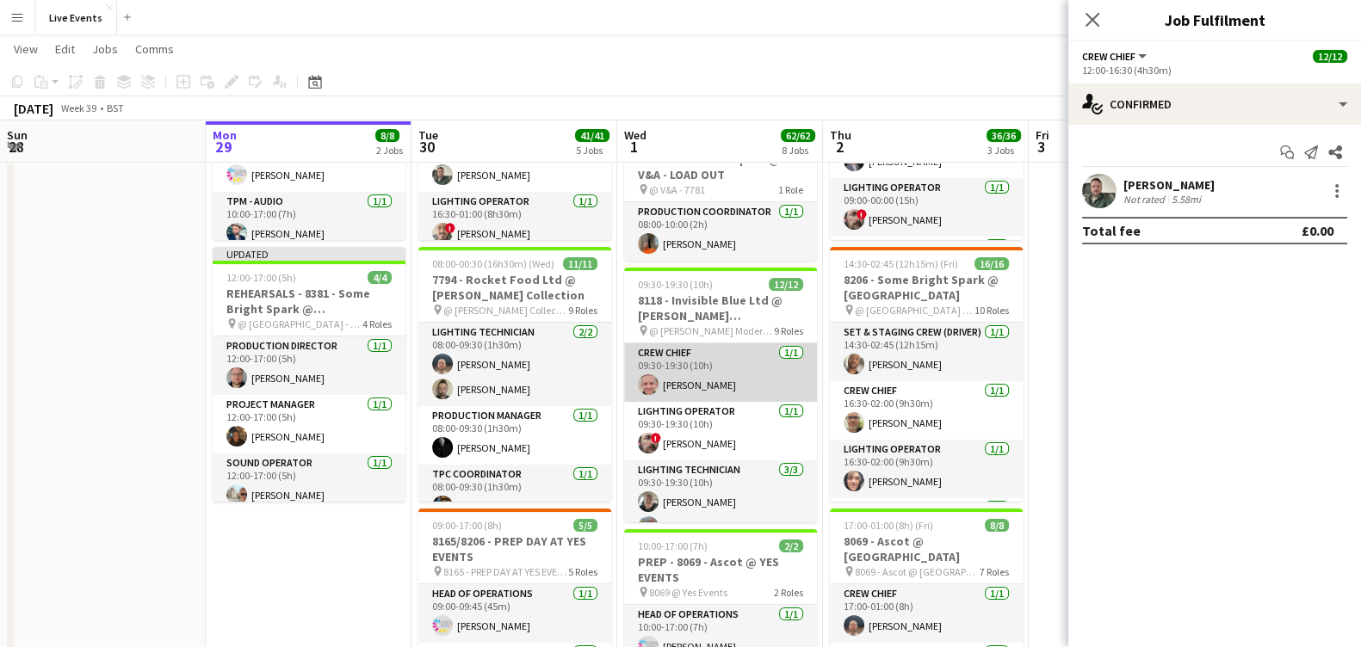
click at [727, 384] on app-card-role "Crew Chief [DATE] 09:30-19:30 (10h) [PERSON_NAME]" at bounding box center [720, 372] width 193 height 59
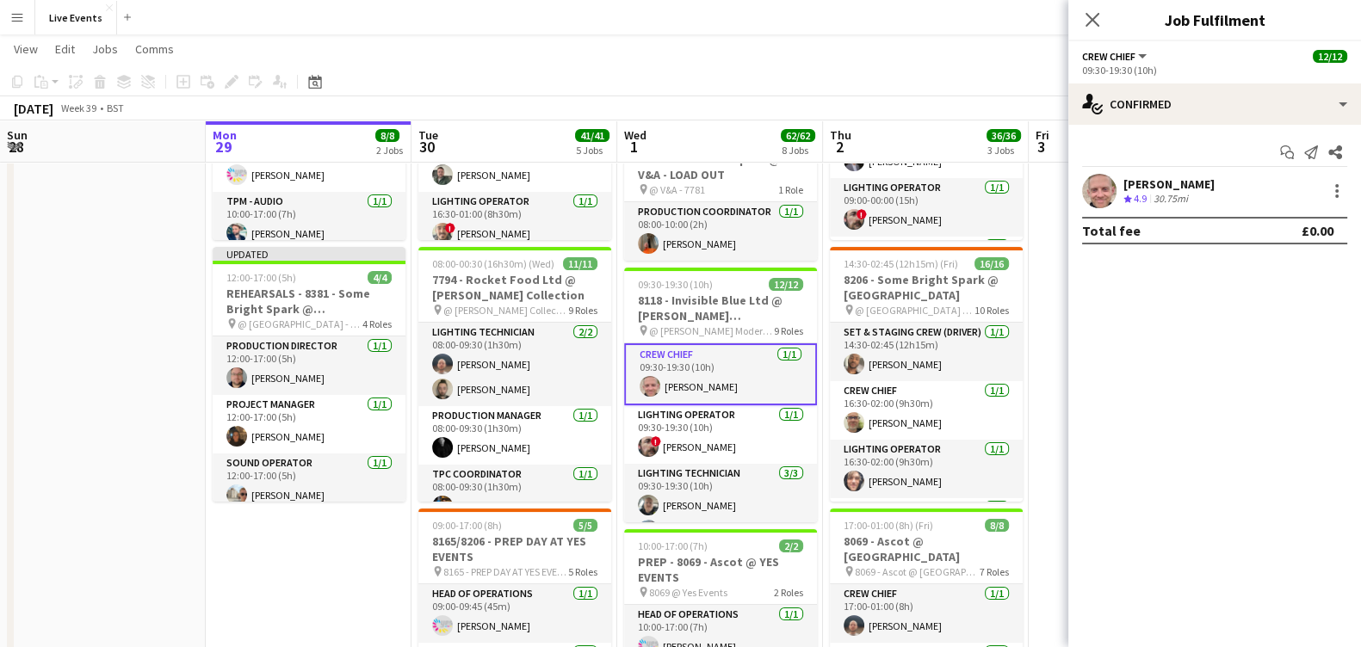
click at [1110, 192] on app-user-avatar at bounding box center [1099, 191] width 34 height 34
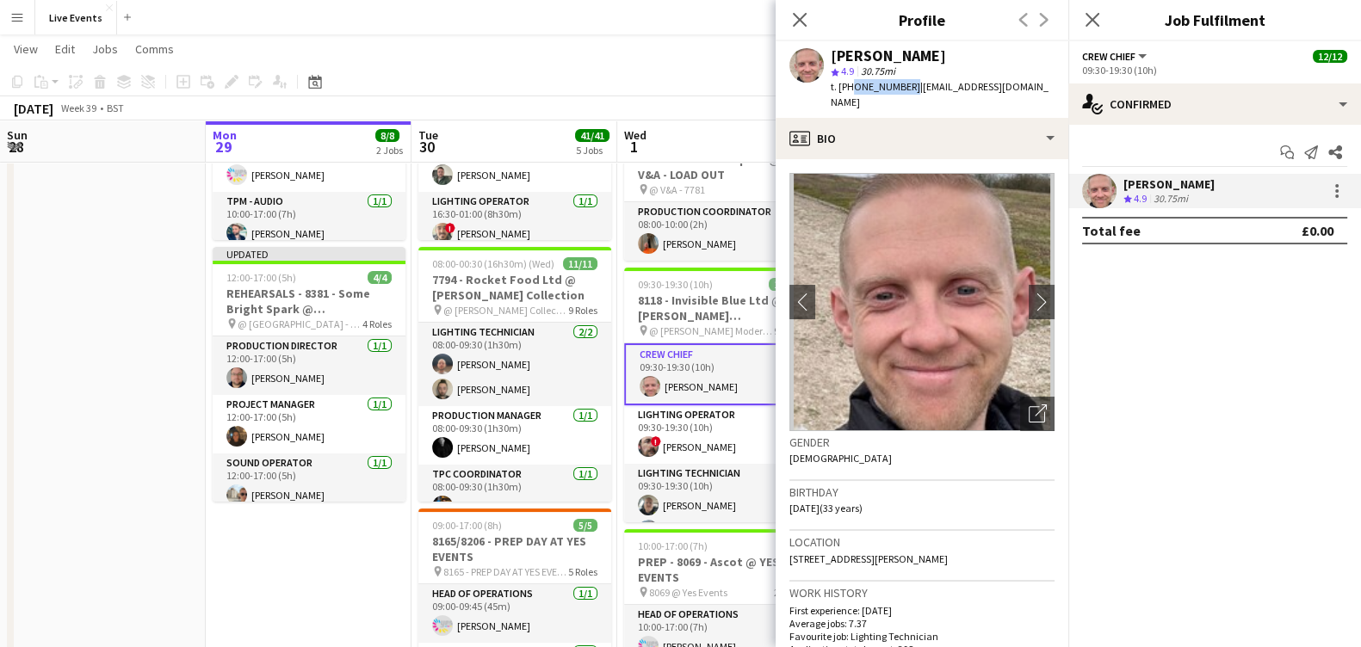
drag, startPoint x: 850, startPoint y: 84, endPoint x: 904, endPoint y: 98, distance: 55.1
click at [904, 98] on div "[PERSON_NAME] star 4.9 30.75mi t. [PHONE_NUMBER] | [EMAIL_ADDRESS][DOMAIN_NAME]" at bounding box center [922, 79] width 293 height 77
copy span "47794684122"
click at [802, 19] on icon "Close pop-in" at bounding box center [800, 20] width 14 height 14
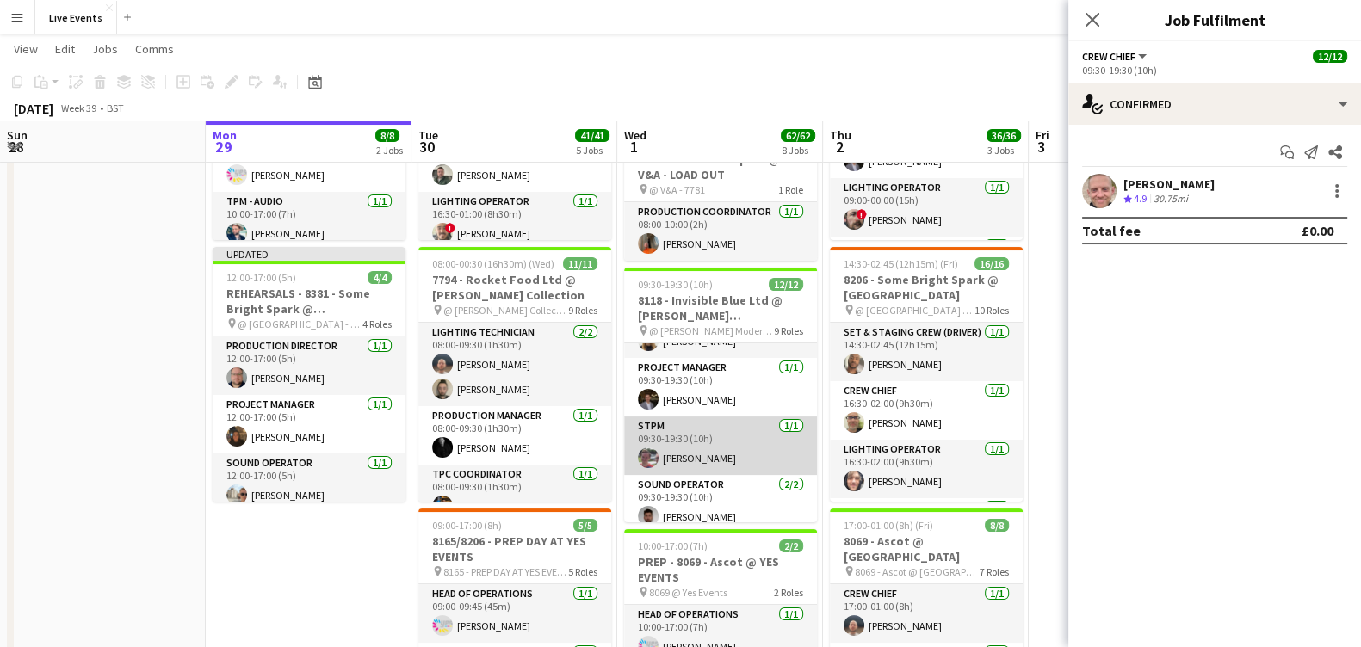
click at [757, 449] on app-card-role "STPM [DATE] 09:30-19:30 (10h) [PERSON_NAME]" at bounding box center [720, 446] width 193 height 59
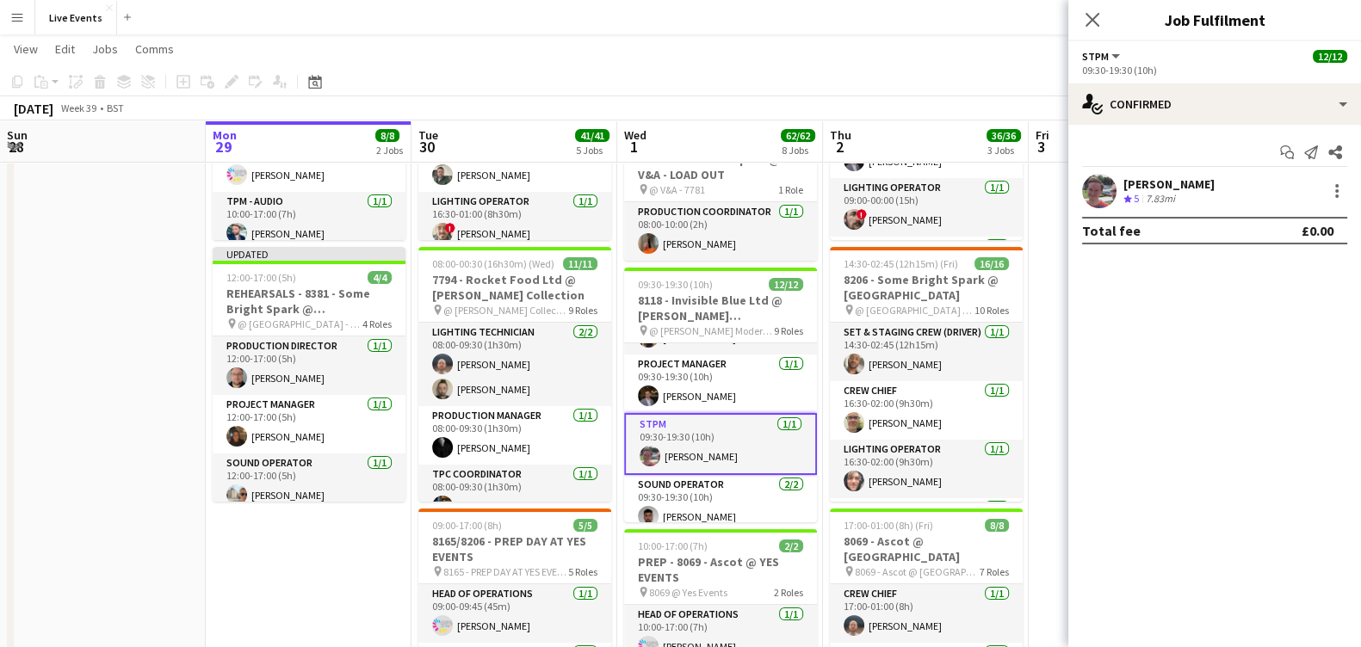
scroll to position [212, 0]
click at [1085, 190] on app-user-avatar at bounding box center [1099, 191] width 34 height 34
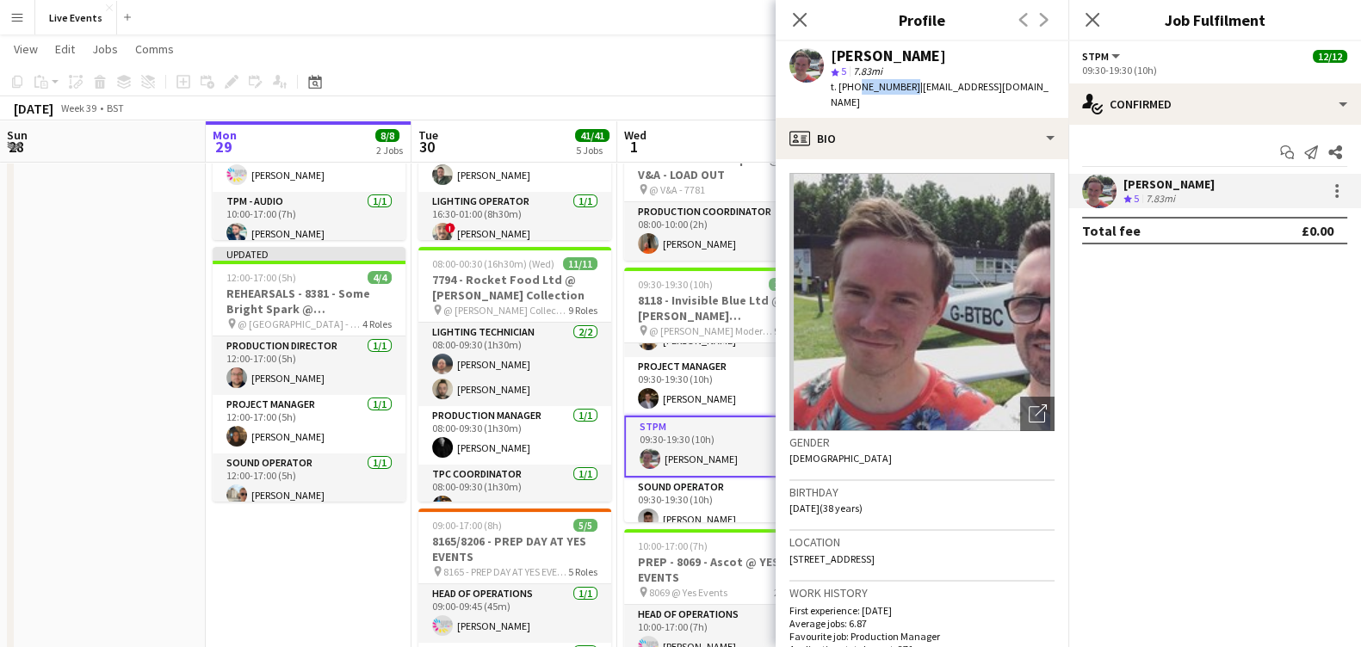
drag, startPoint x: 853, startPoint y: 90, endPoint x: 904, endPoint y: 96, distance: 51.2
click at [904, 96] on div "[PERSON_NAME] star 5 7.83mi t. [PHONE_NUMBER] | [PERSON_NAME][EMAIL_ADDRESS][DO…" at bounding box center [922, 79] width 293 height 77
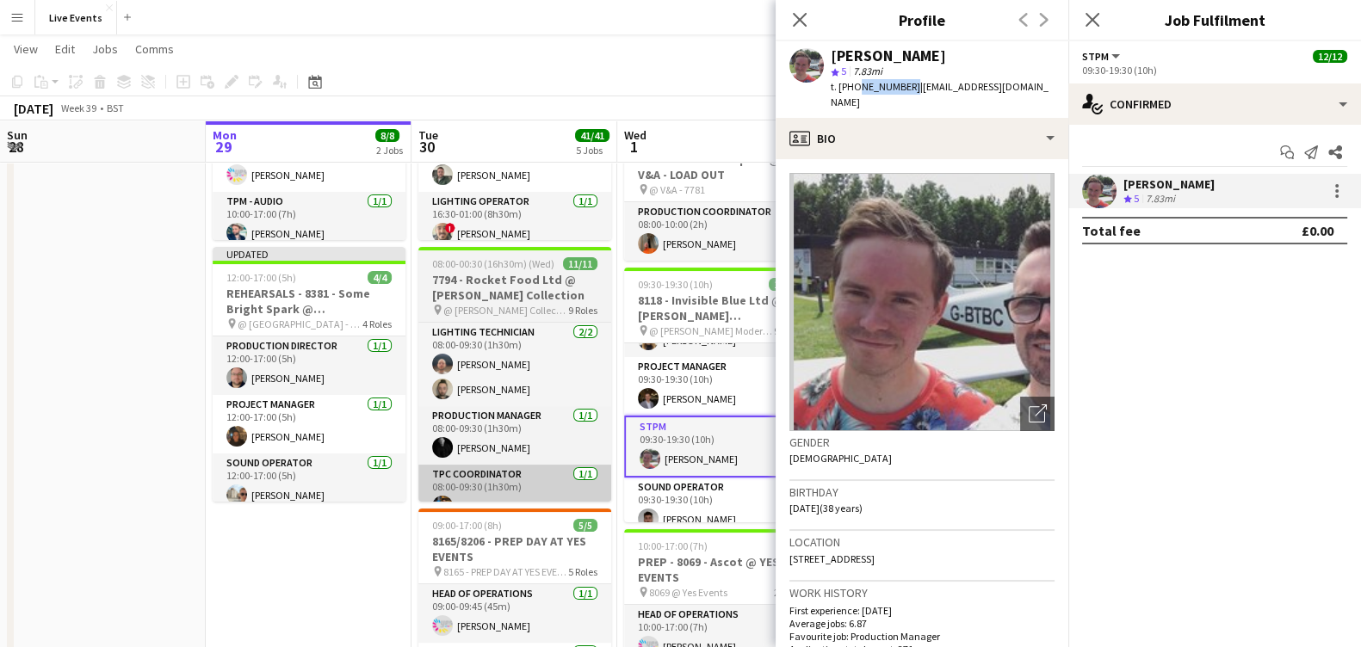
copy span "7784647854"
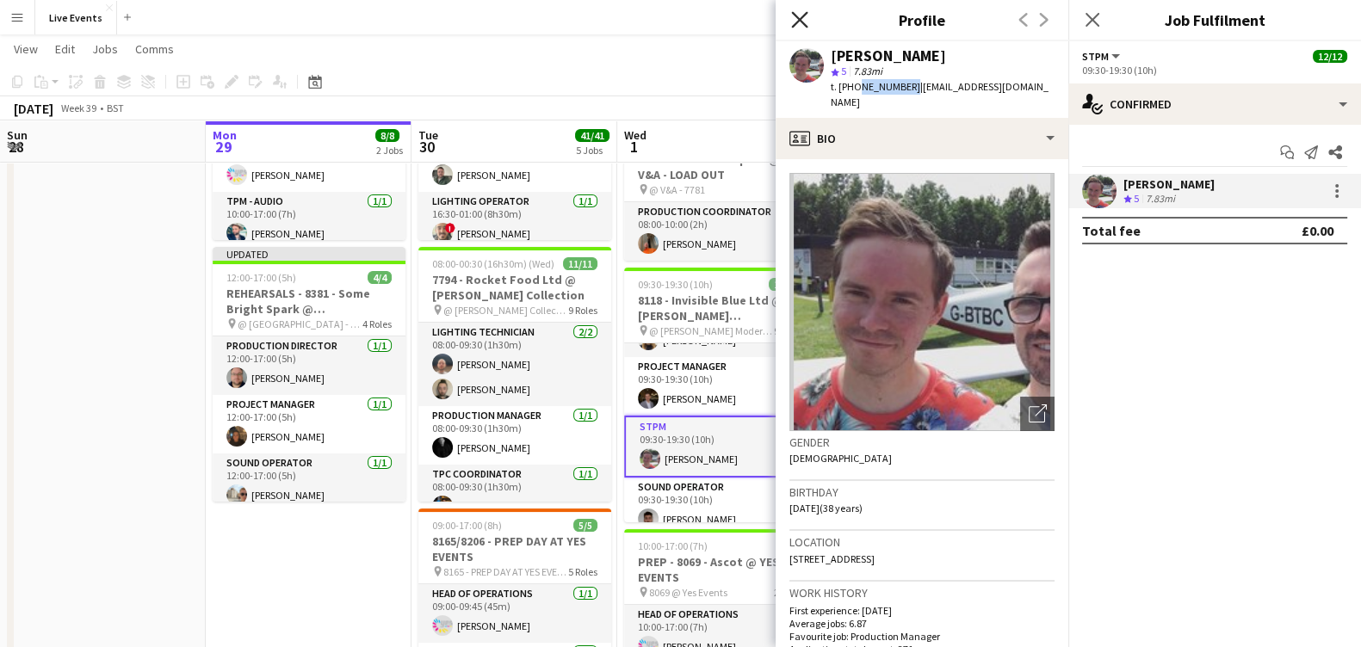
click at [806, 18] on icon "Close pop-in" at bounding box center [799, 19] width 16 height 16
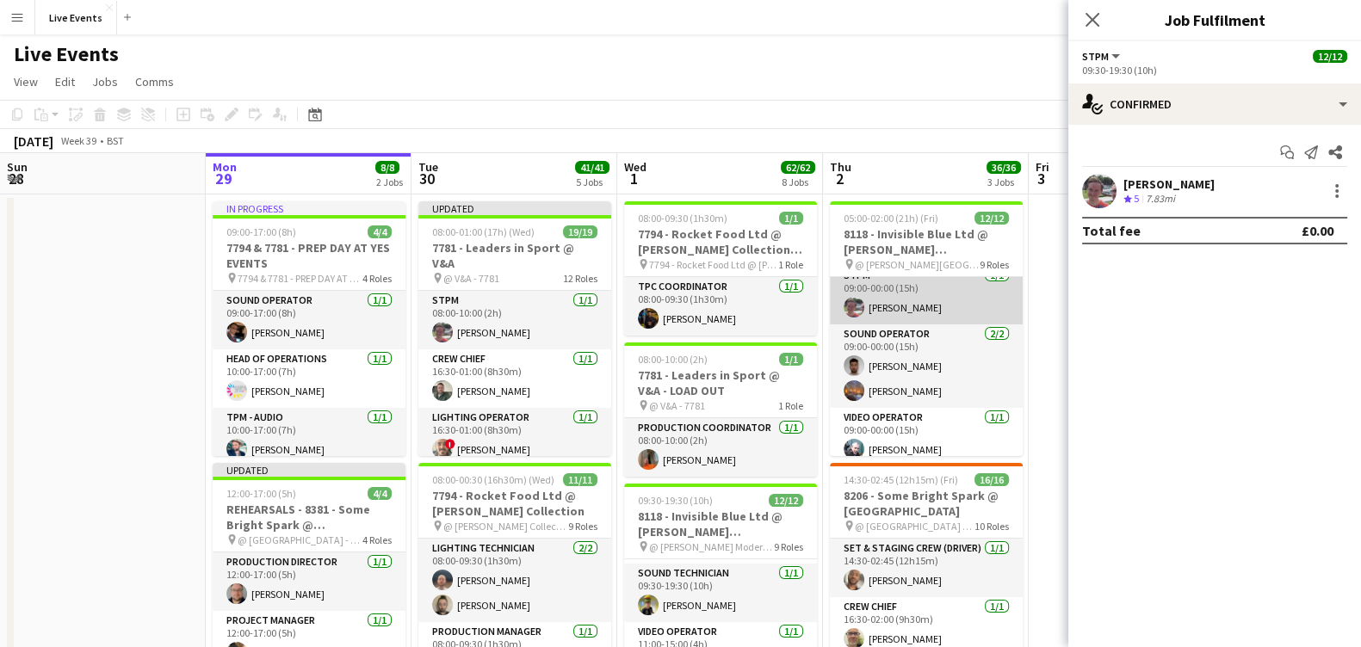
scroll to position [214, 0]
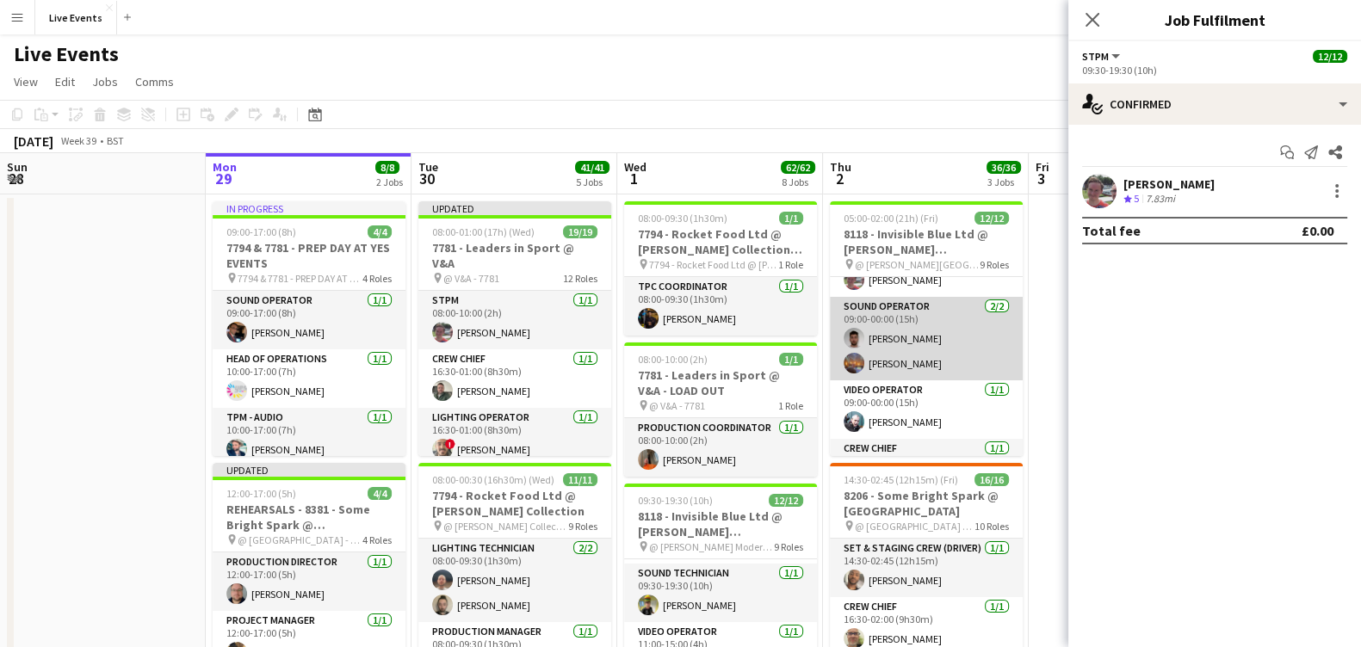
click at [938, 318] on app-card-role "Sound Operator [DATE] 09:00-00:00 (15h) [PERSON_NAME] [PERSON_NAME]" at bounding box center [926, 338] width 193 height 83
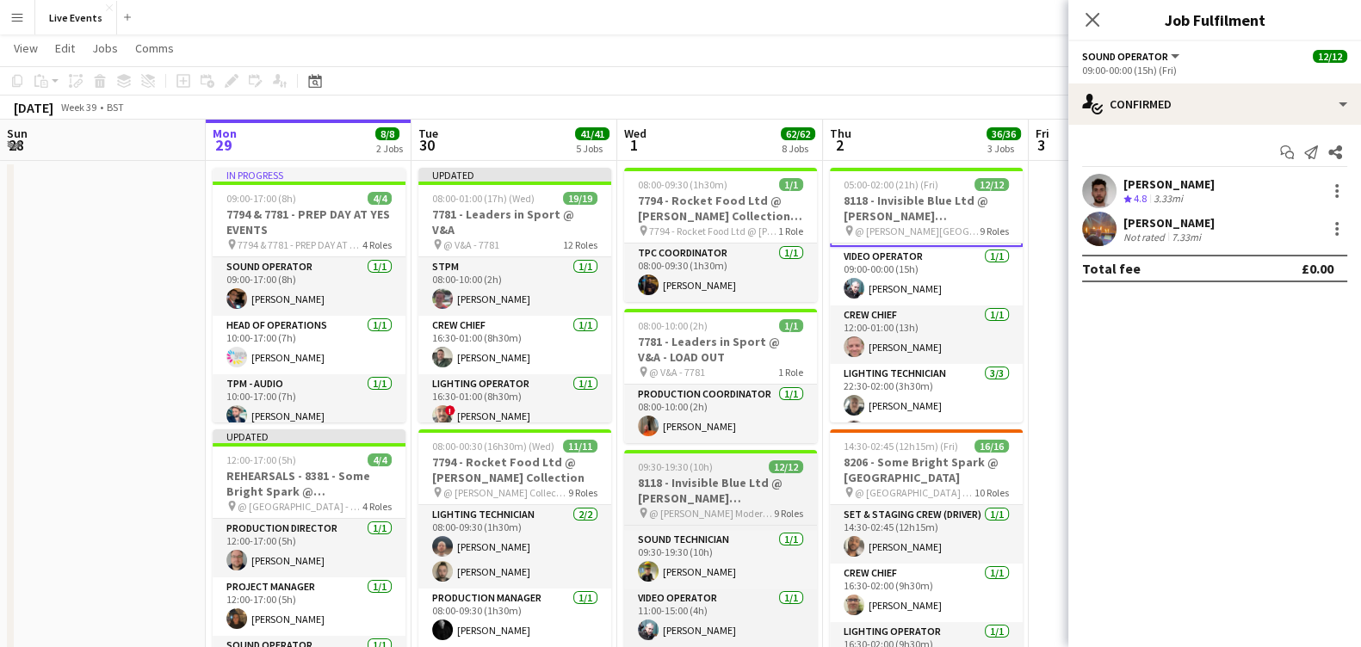
scroll to position [0, 0]
